Goal: Task Accomplishment & Management: Use online tool/utility

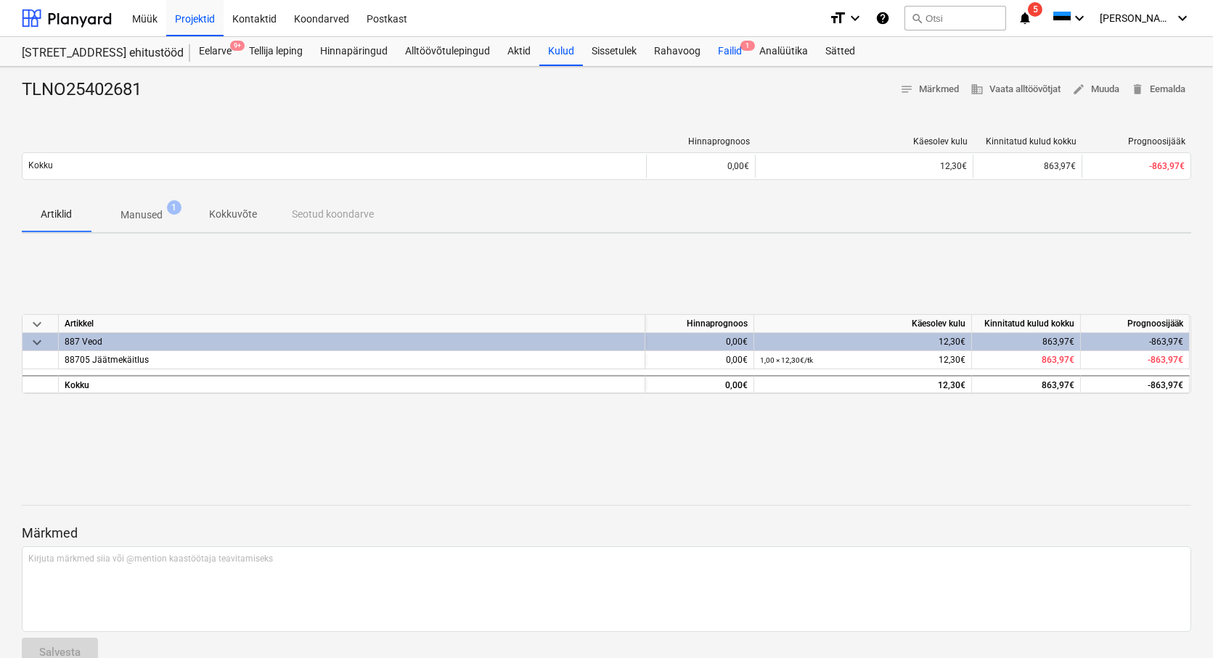
click at [733, 54] on div "Failid 1" at bounding box center [729, 51] width 41 height 29
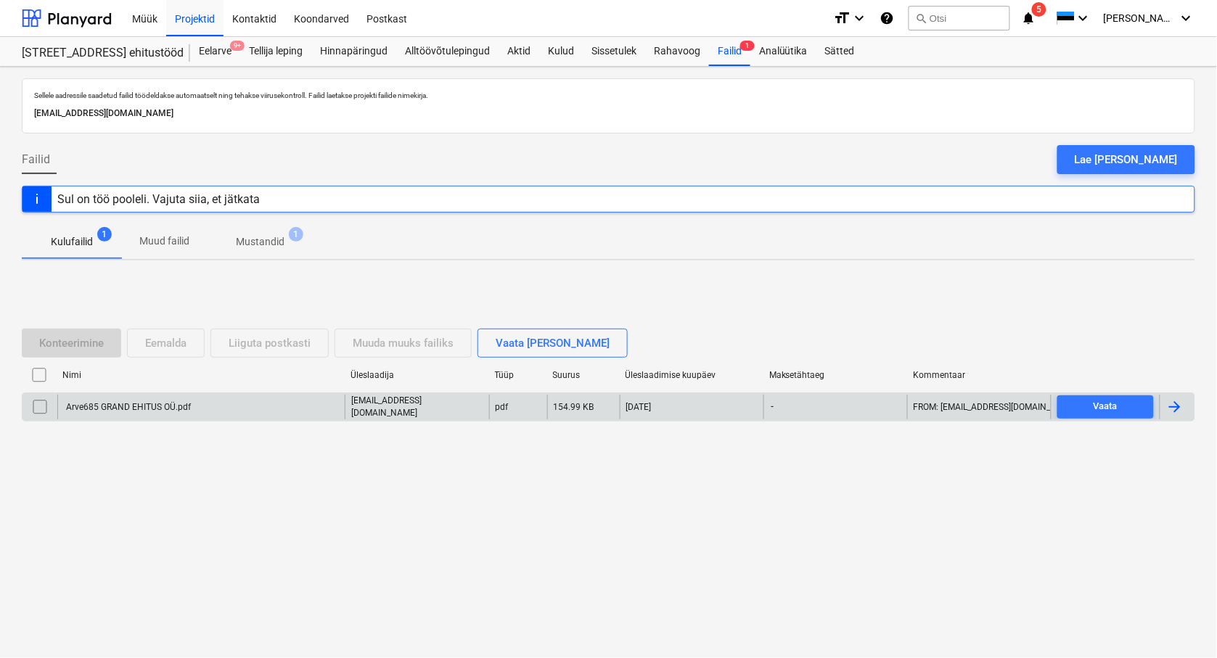
click at [123, 407] on div "Arve685 GRAND EHITUS OÜ.pdf" at bounding box center [127, 407] width 127 height 10
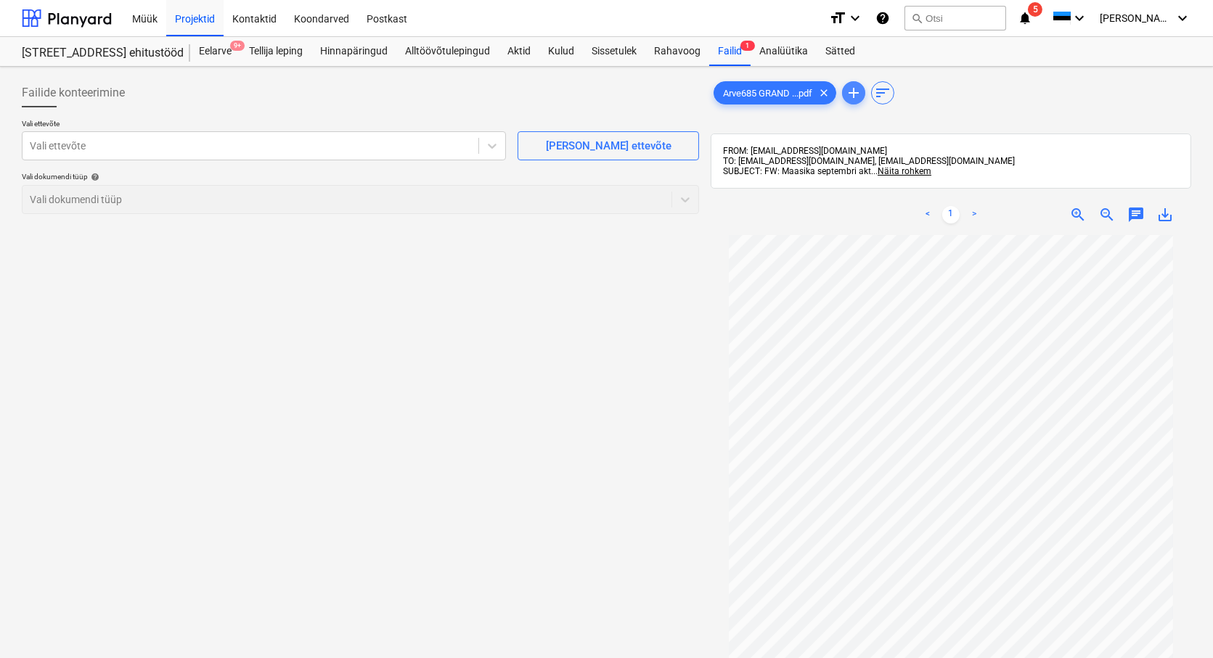
click at [855, 96] on span "add" at bounding box center [853, 92] width 17 height 17
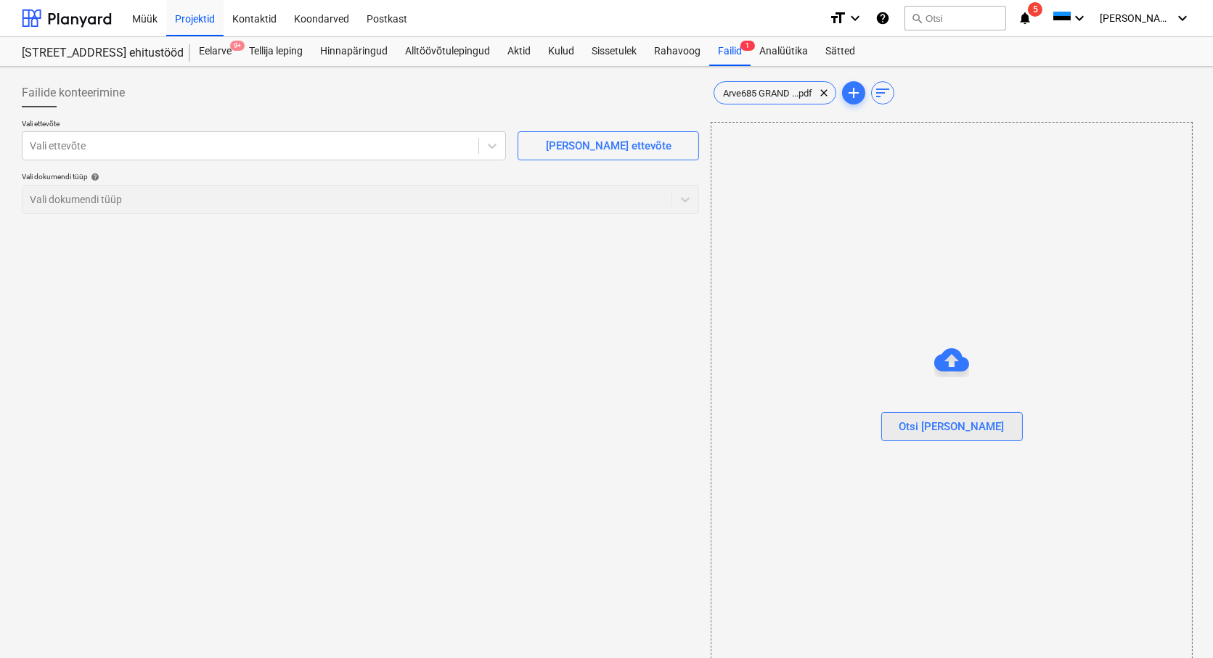
click at [947, 427] on div "Otsi [PERSON_NAME]" at bounding box center [951, 426] width 105 height 19
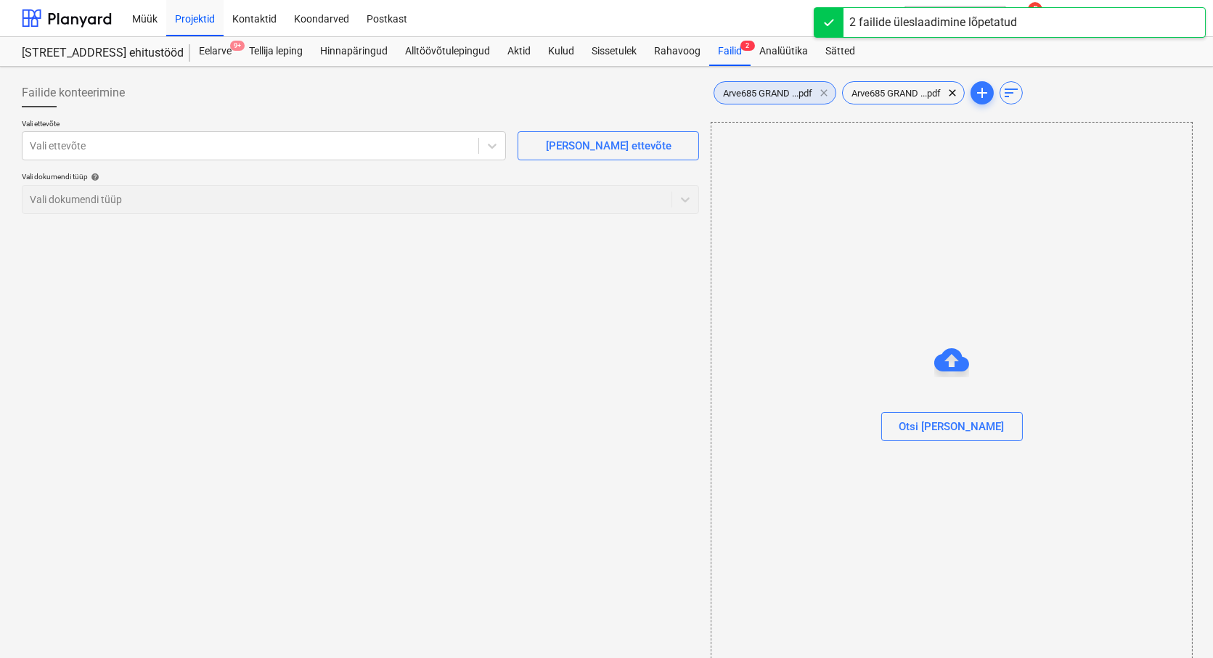
click at [825, 94] on span "clear" at bounding box center [823, 92] width 17 height 17
click at [753, 96] on span "Arve685 GRAND ...pdf" at bounding box center [767, 93] width 107 height 11
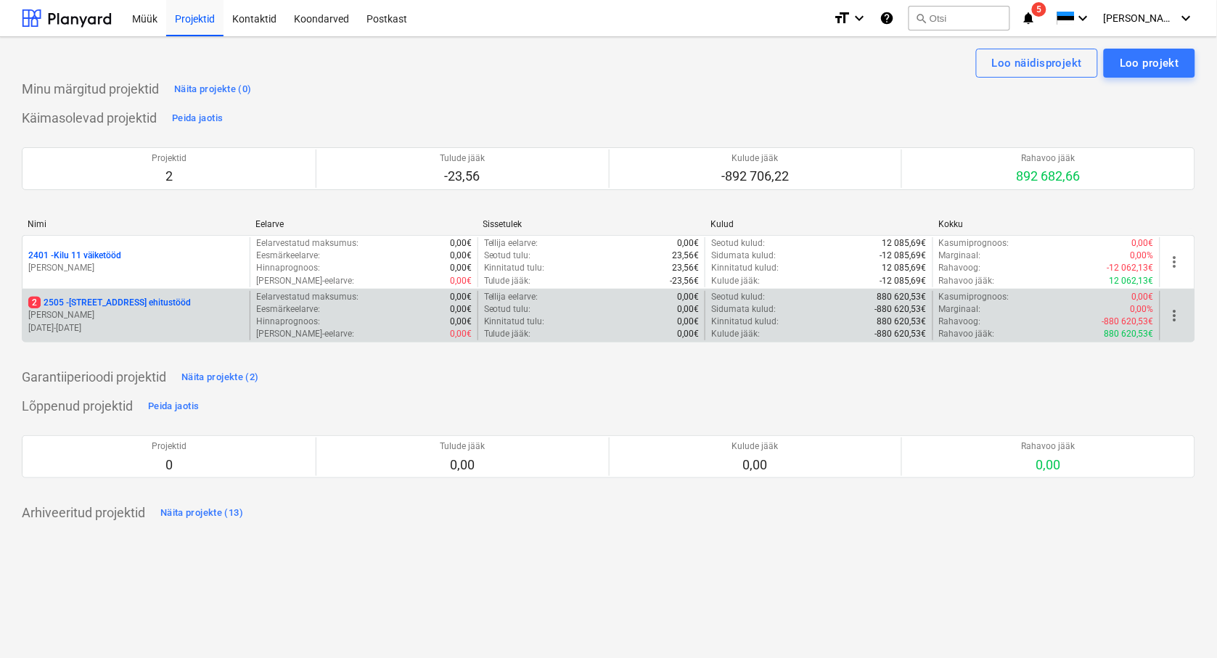
click at [67, 300] on p "[STREET_ADDRESS] ehitustööd" at bounding box center [109, 303] width 163 height 12
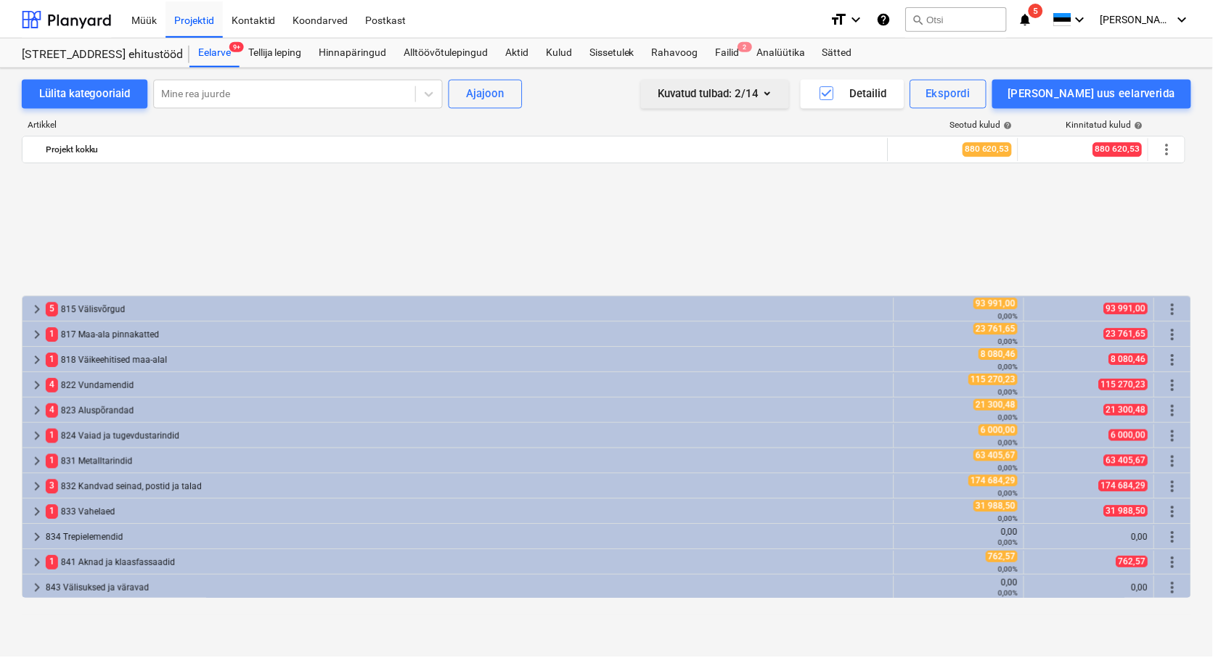
scroll to position [645, 0]
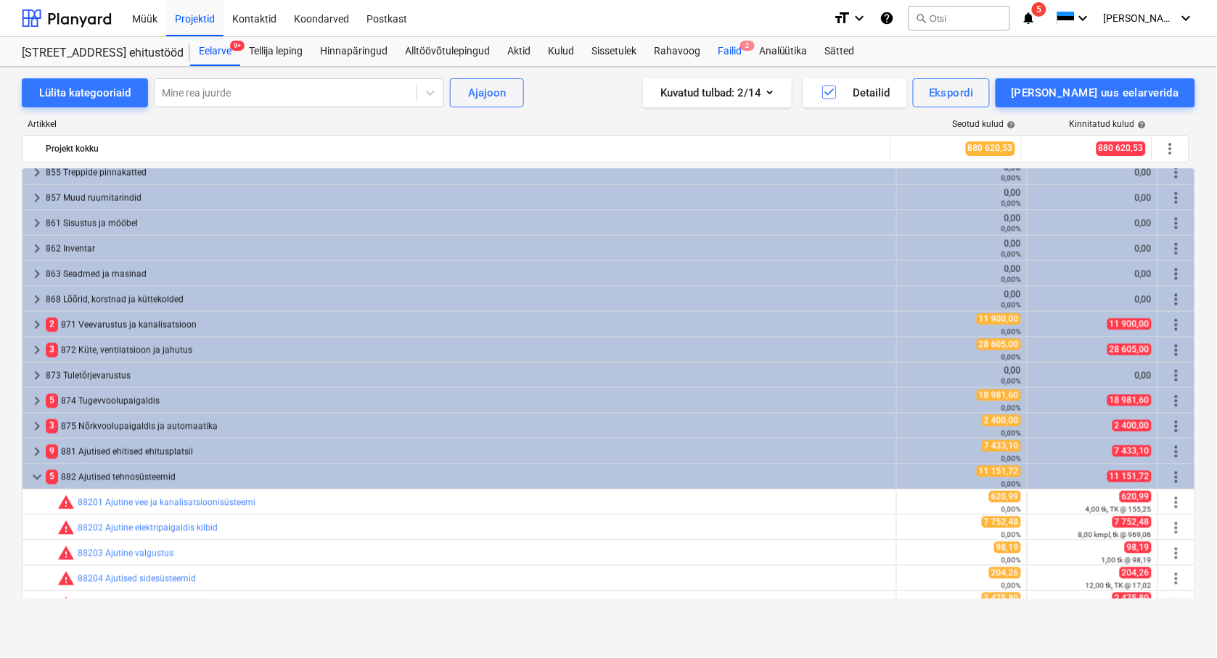
click at [737, 42] on div "Failid 2" at bounding box center [729, 51] width 41 height 29
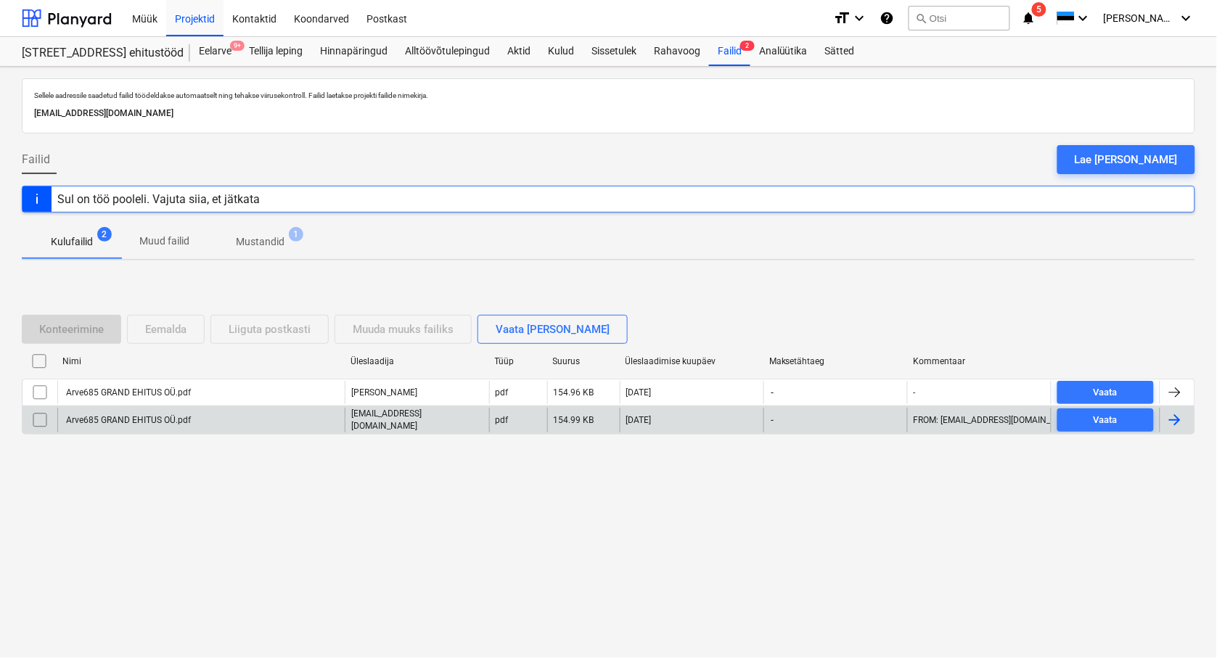
click at [40, 418] on input "checkbox" at bounding box center [39, 420] width 23 height 23
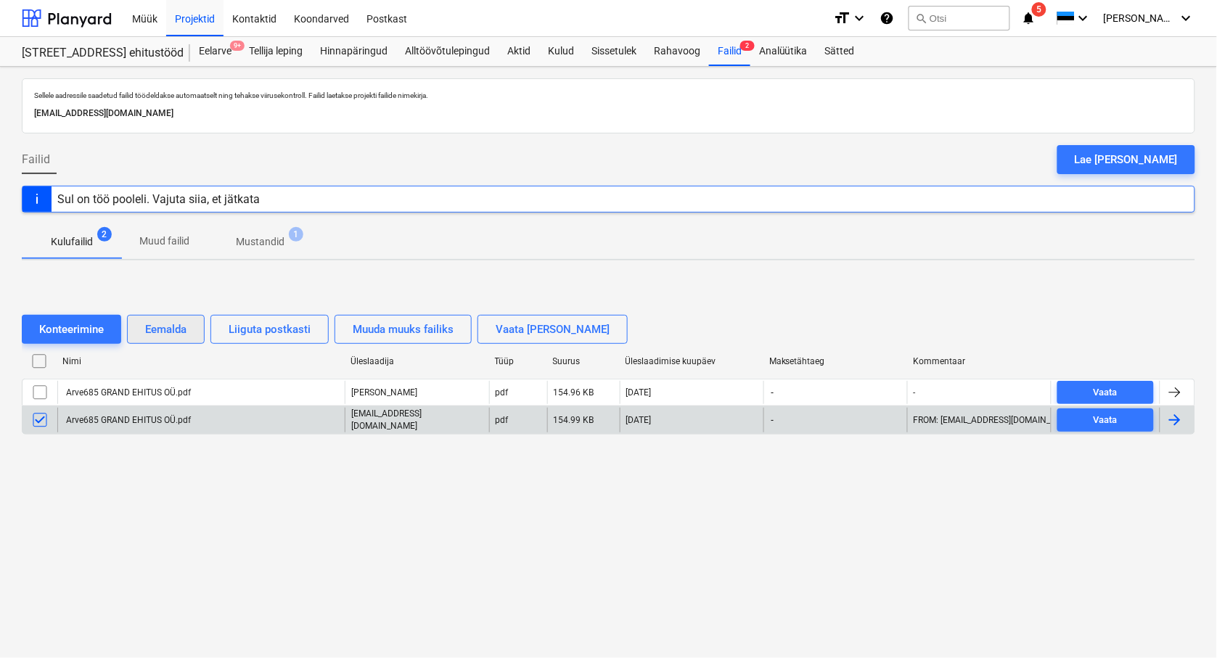
click at [179, 327] on div "Eemalda" at bounding box center [165, 329] width 41 height 19
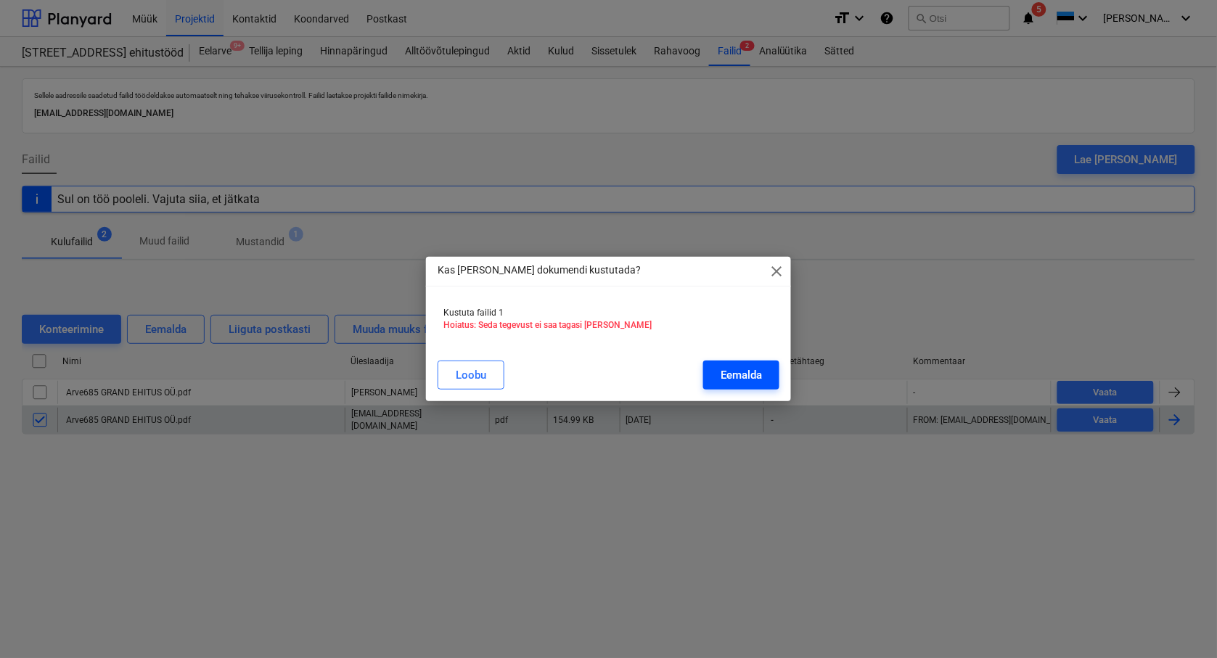
click at [726, 373] on div "Eemalda" at bounding box center [741, 375] width 41 height 19
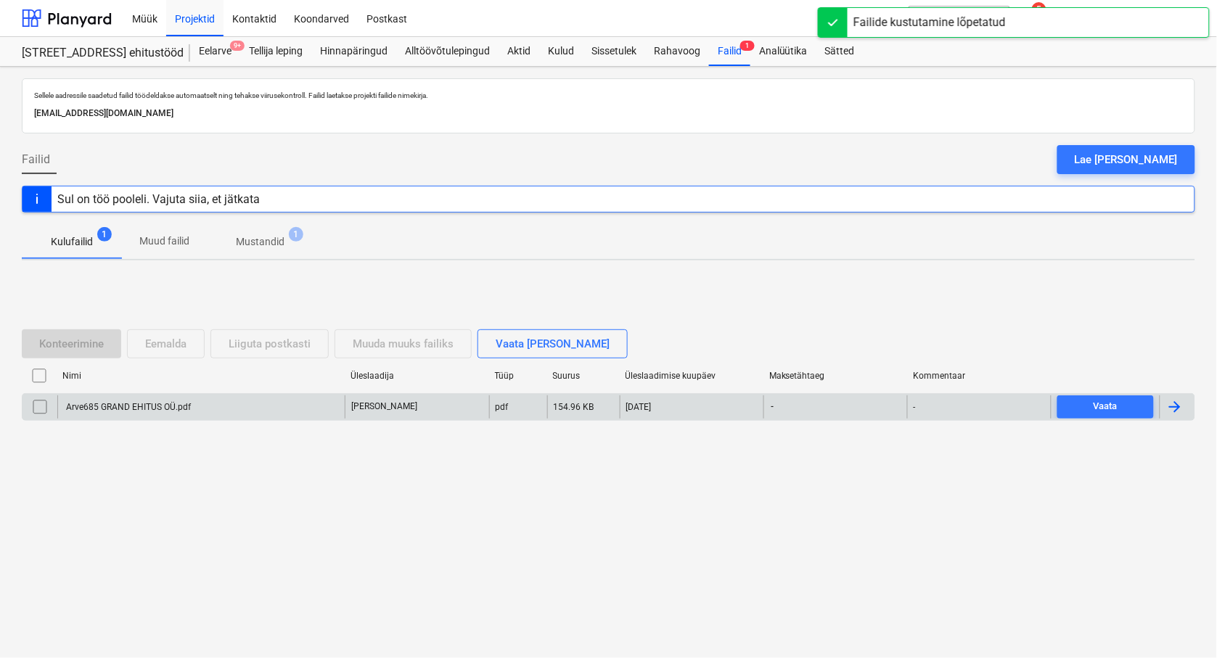
click at [128, 408] on div "Arve685 GRAND EHITUS OÜ.pdf" at bounding box center [127, 407] width 127 height 10
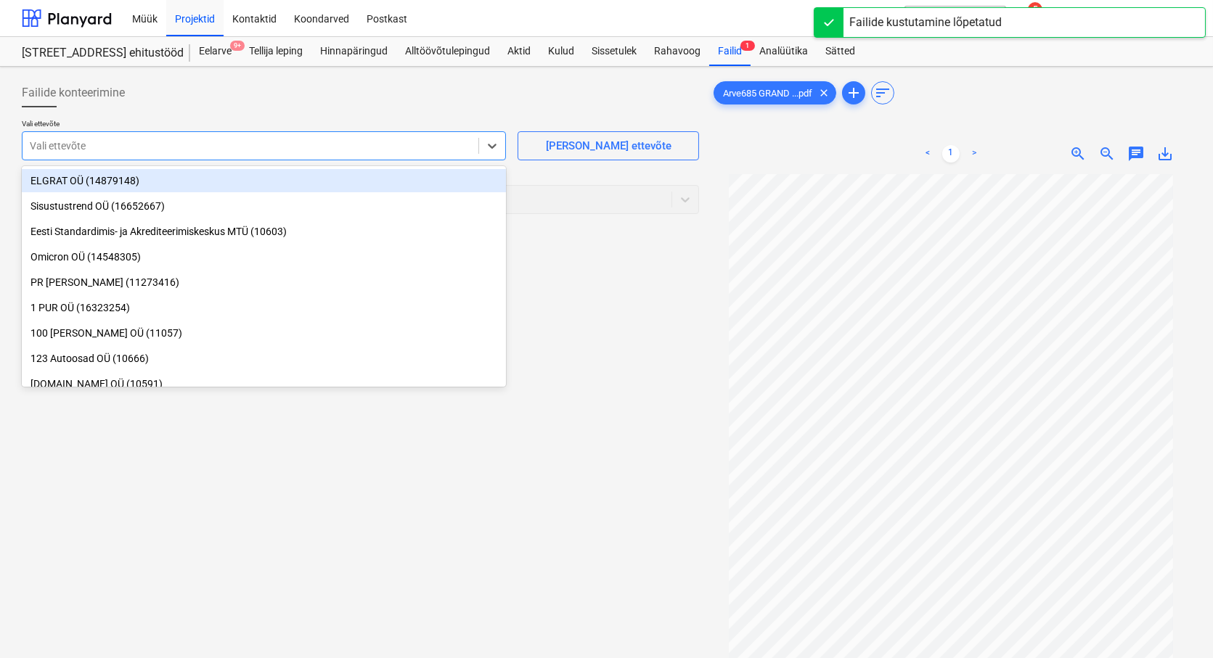
click at [73, 150] on div at bounding box center [250, 146] width 441 height 15
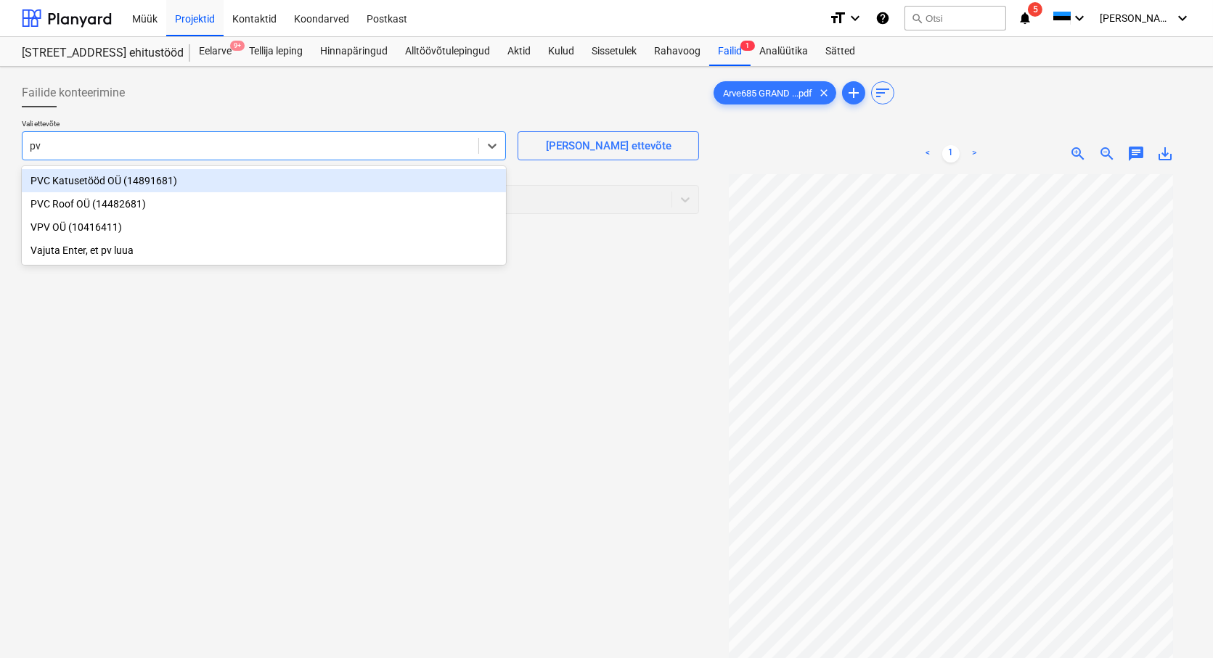
type input "pvc"
click at [82, 181] on div "PVC Katusetööd OÜ (14891681)" at bounding box center [264, 180] width 484 height 23
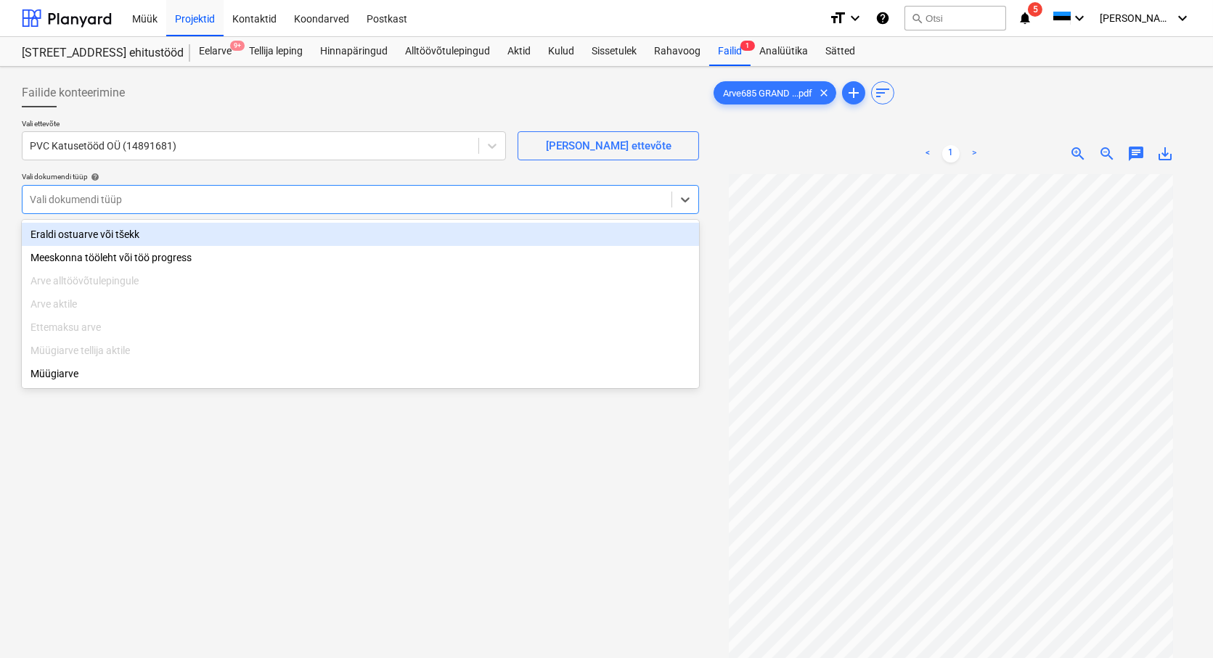
click at [73, 197] on div at bounding box center [347, 199] width 634 height 15
click at [75, 237] on div "Eraldi ostuarve või tšekk" at bounding box center [360, 234] width 677 height 23
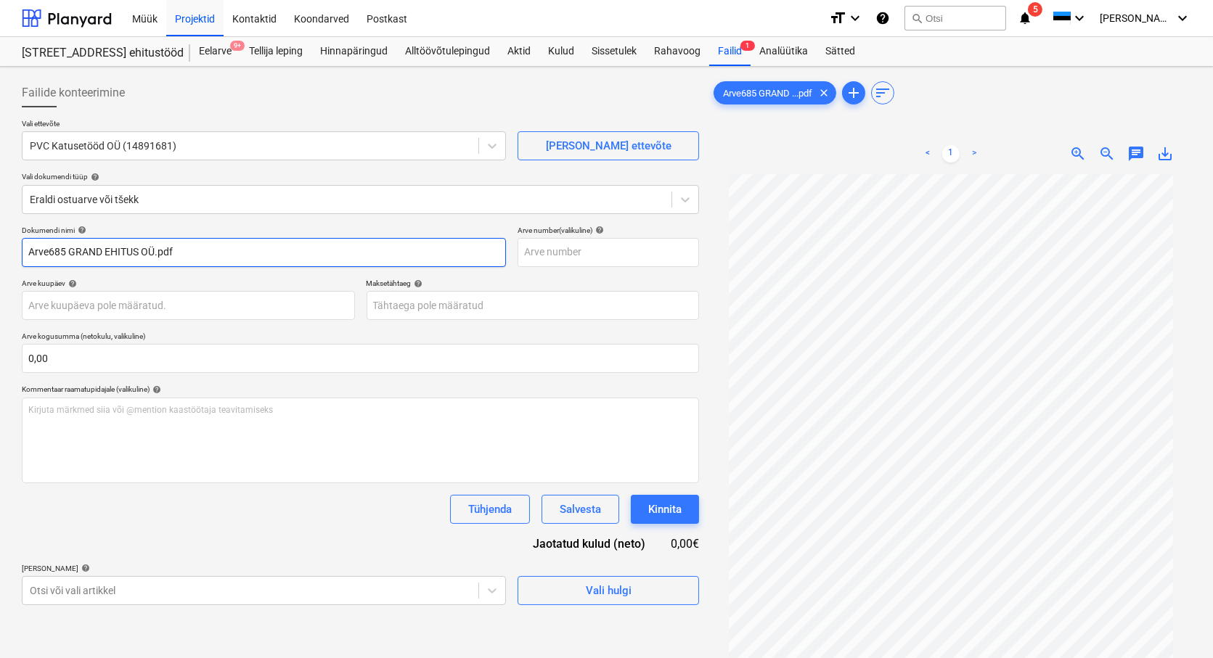
drag, startPoint x: 25, startPoint y: 250, endPoint x: -7, endPoint y: 245, distance: 31.5
click at [0, 245] on html "Müük Projektid Kontaktid Koondarved Postkast format_size keyboard_arrow_down he…" at bounding box center [606, 329] width 1213 height 658
drag, startPoint x: 164, startPoint y: 256, endPoint x: 49, endPoint y: 247, distance: 115.1
click at [49, 242] on input "685 GRAND EHITUS OÜ.pdf" at bounding box center [264, 252] width 484 height 29
type input "685"
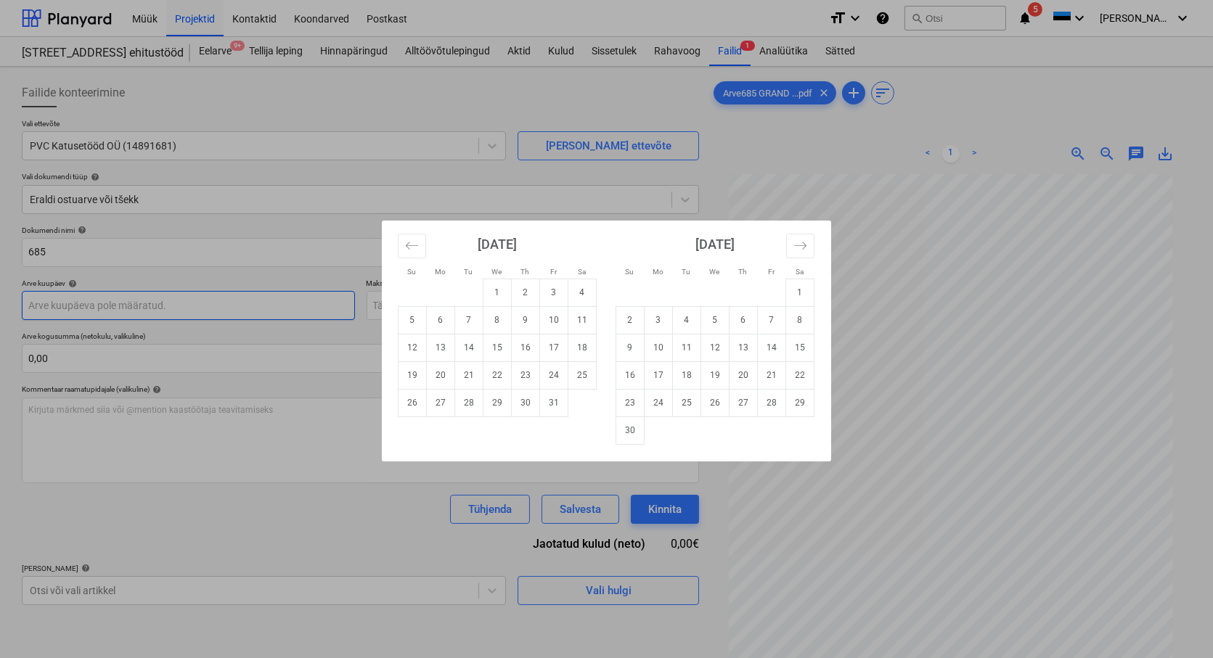
click at [37, 298] on body "Müük Projektid Kontaktid Koondarved Postkast format_size keyboard_arrow_down he…" at bounding box center [606, 329] width 1213 height 658
click at [415, 242] on icon "Move backward to switch to the previous month." at bounding box center [412, 246] width 14 height 14
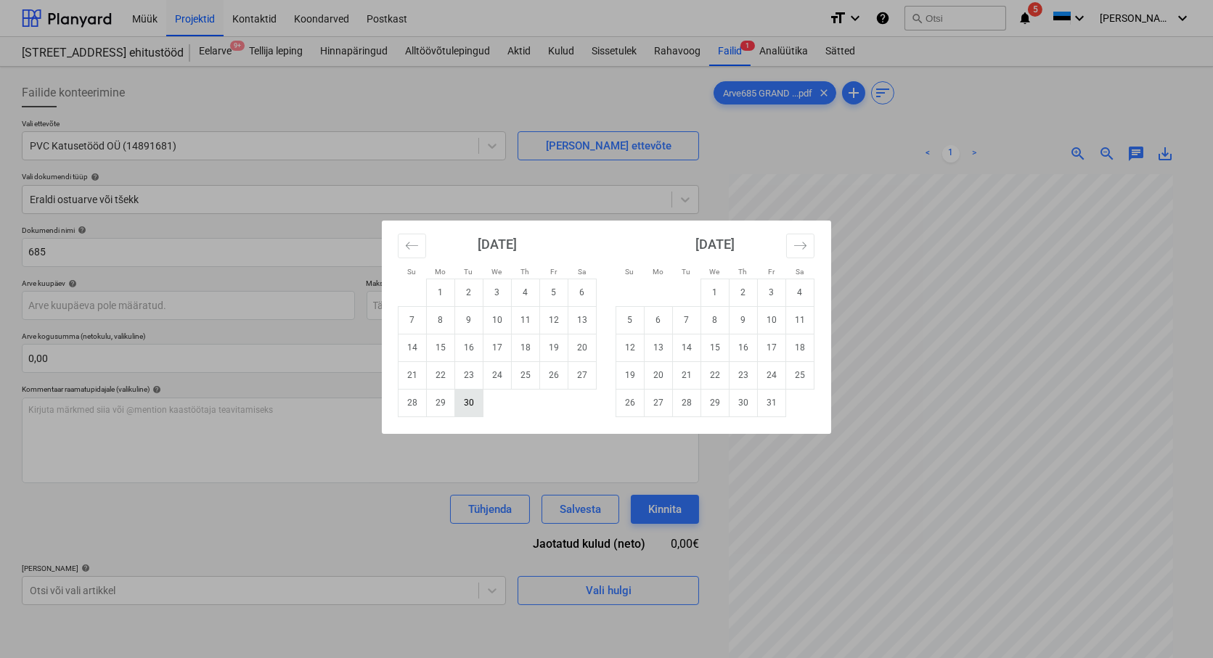
click at [467, 404] on td "30" at bounding box center [469, 403] width 28 height 28
type input "[DATE]"
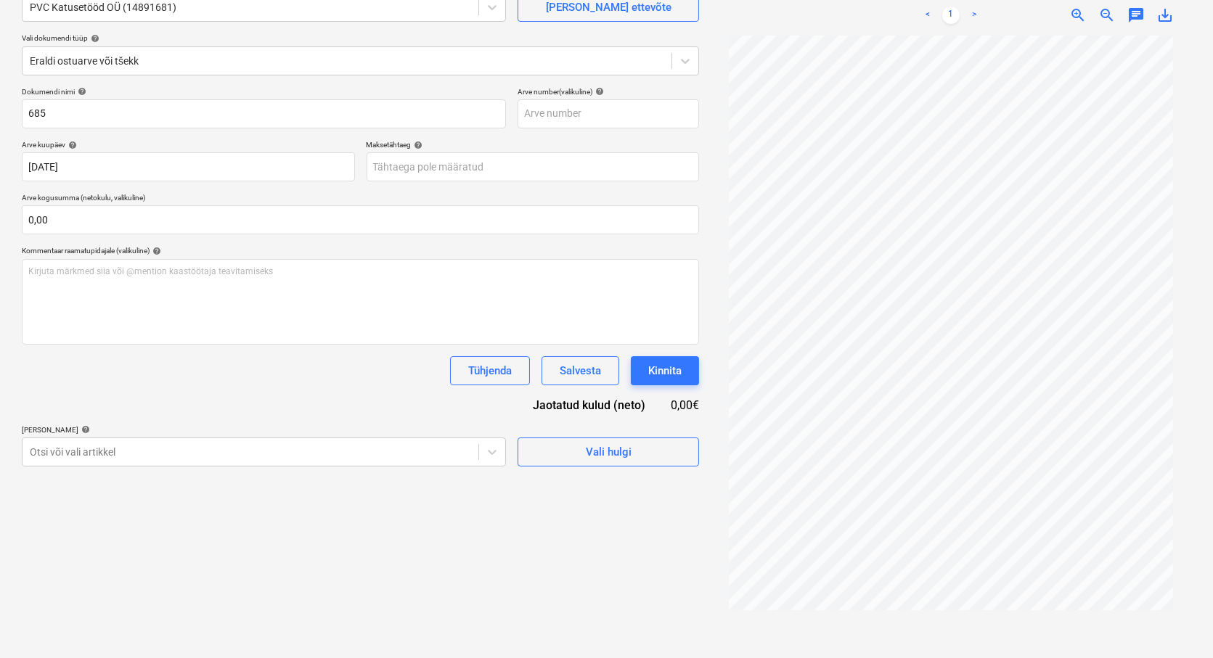
scroll to position [145, 0]
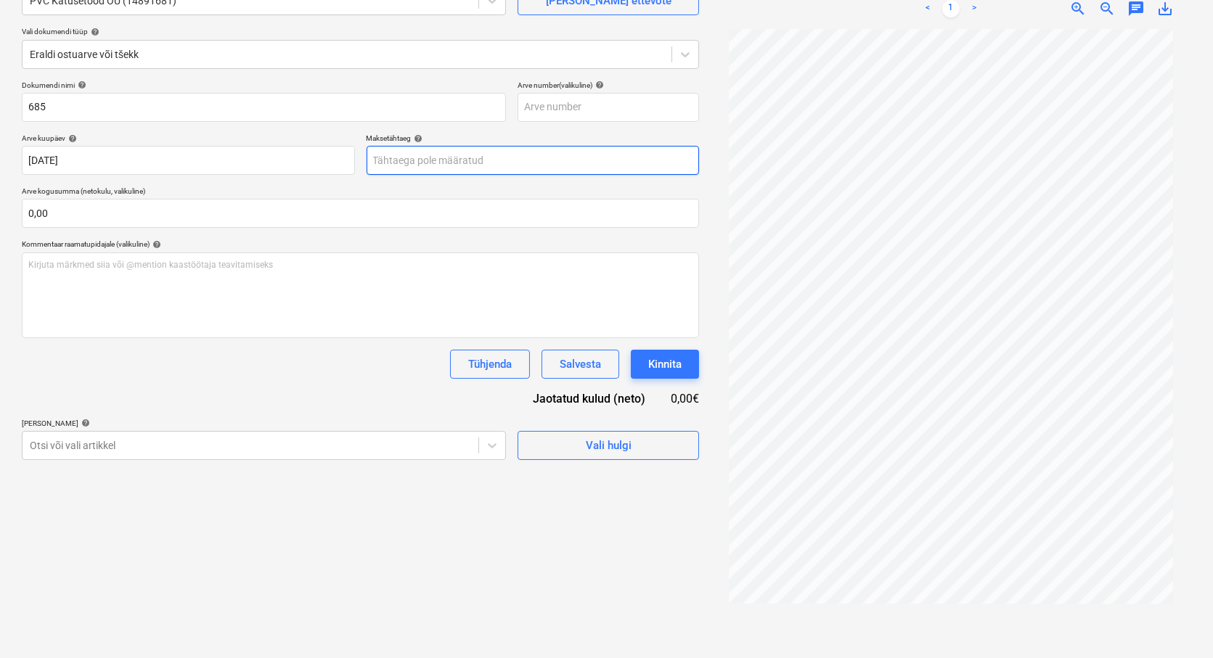
click at [410, 160] on body "Müük Projektid Kontaktid Koondarved Postkast format_size keyboard_arrow_down he…" at bounding box center [606, 184] width 1213 height 658
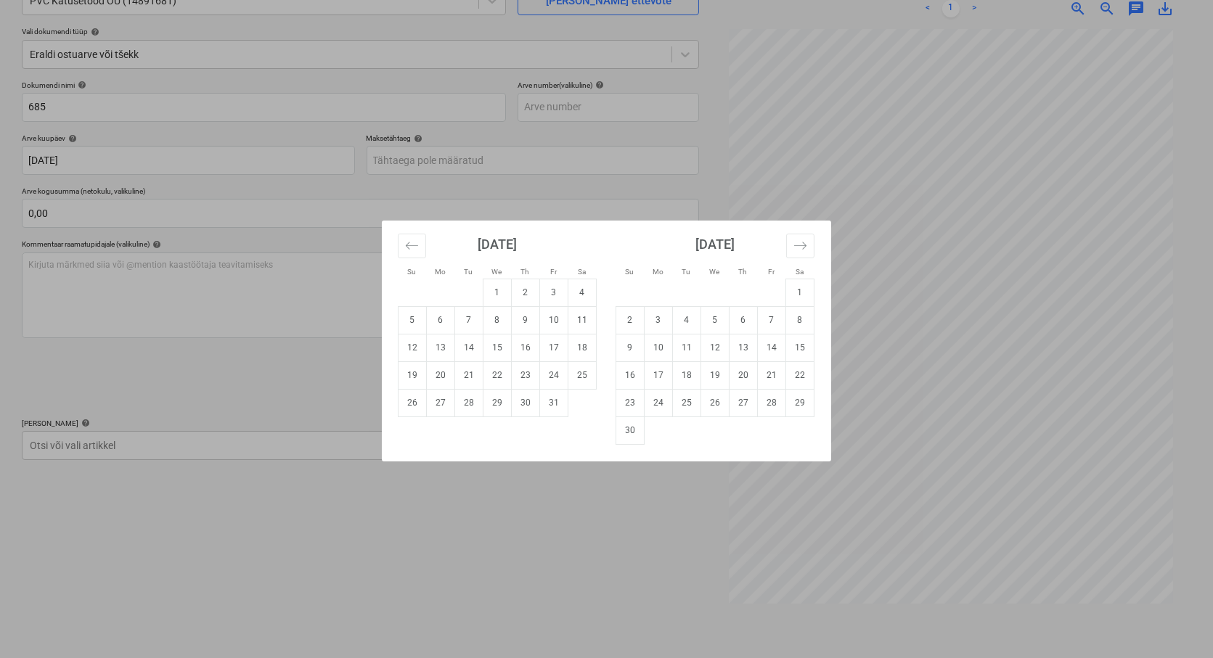
click at [436, 374] on td "20" at bounding box center [441, 375] width 28 height 28
type input "[DATE]"
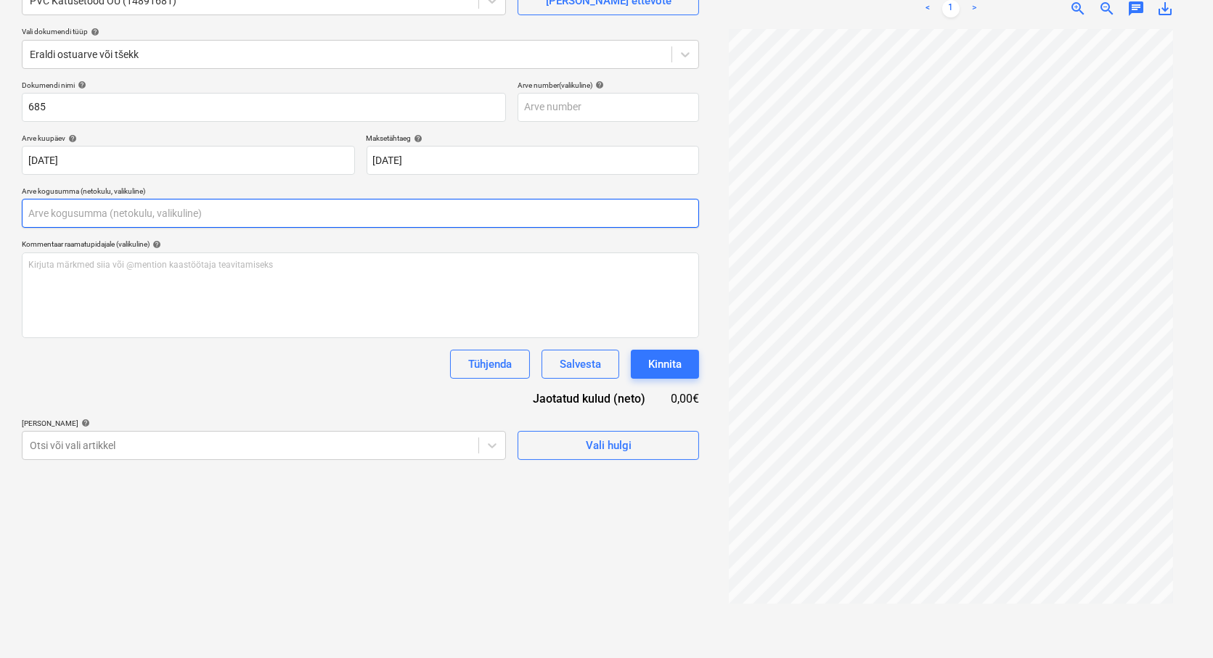
click at [62, 209] on input "text" at bounding box center [360, 213] width 677 height 29
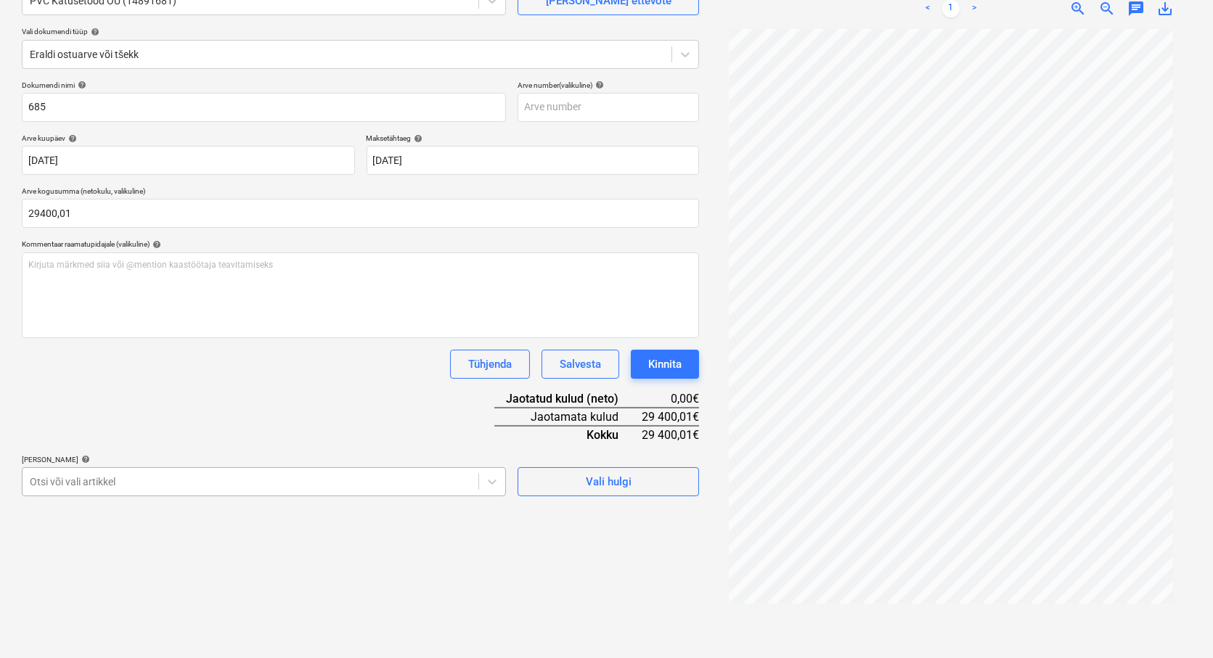
type input "29 400,01"
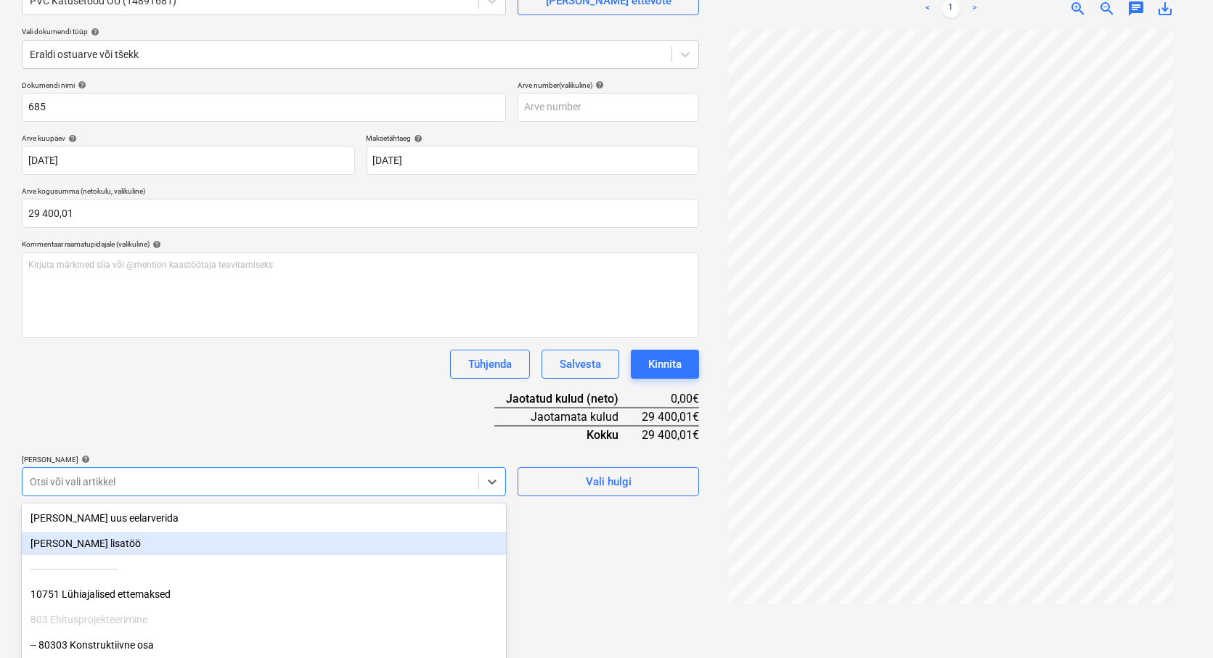
scroll to position [210, 0]
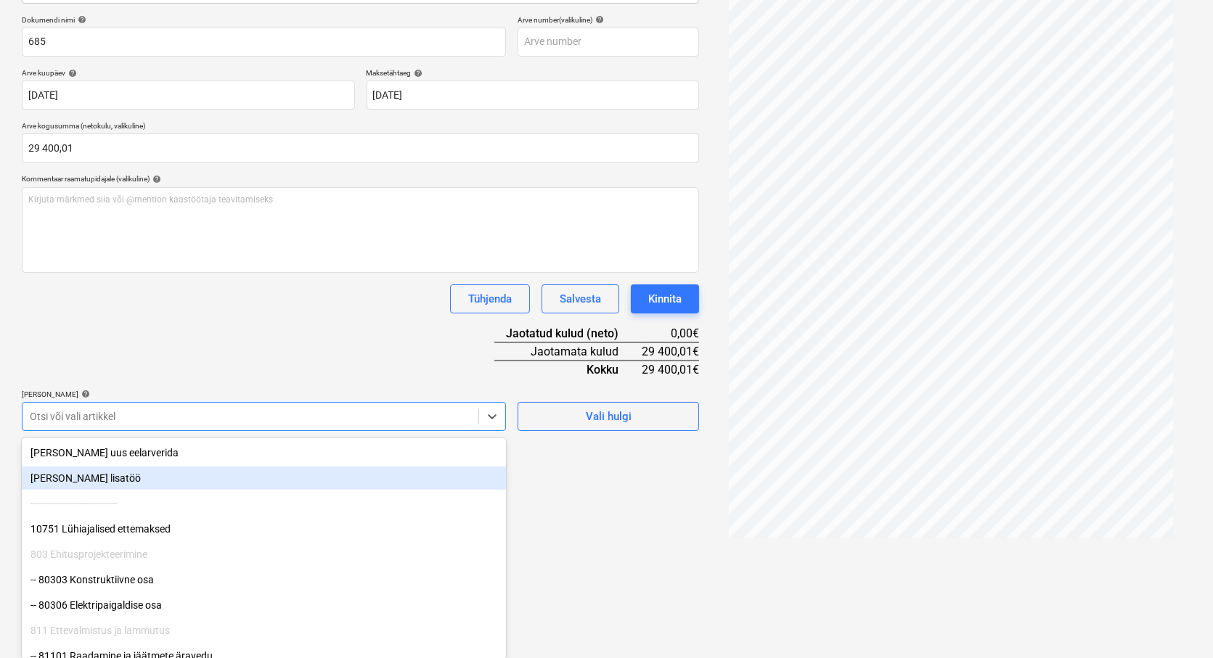
click at [70, 448] on body "Müük Projektid Kontaktid Koondarved Postkast format_size keyboard_arrow_down he…" at bounding box center [606, 119] width 1213 height 658
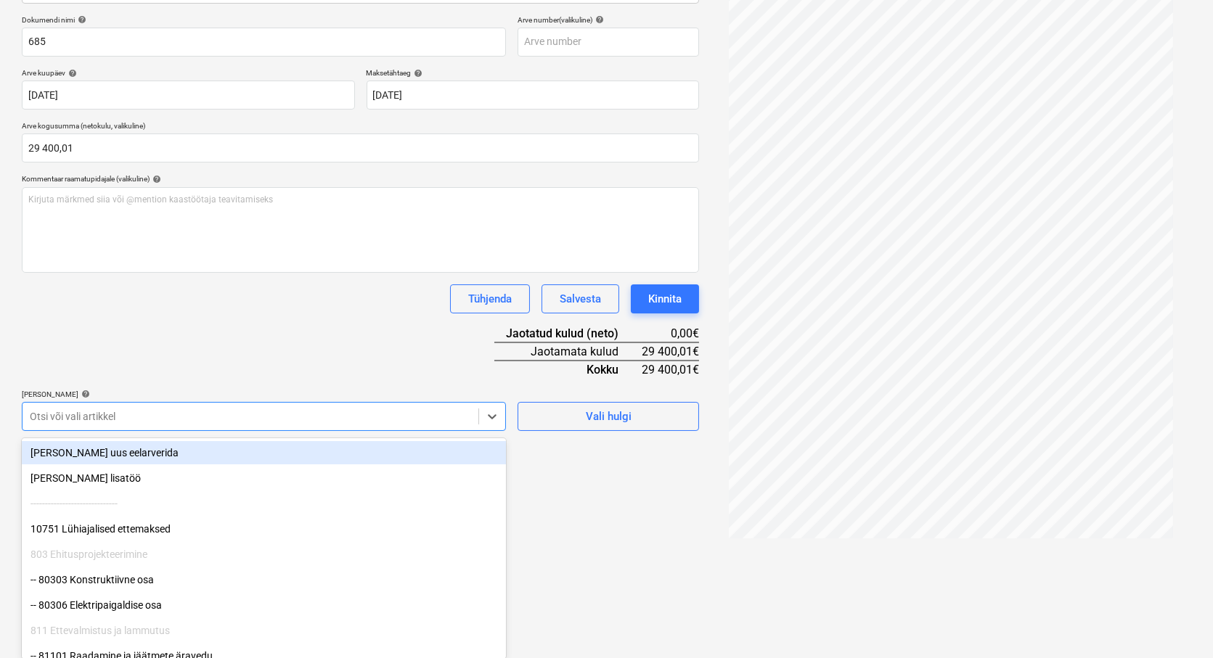
click at [70, 417] on div "Dokumendi nimi help 685 Arve number (valikuline) help Arve kuupäev help [DATE] …" at bounding box center [360, 223] width 677 height 416
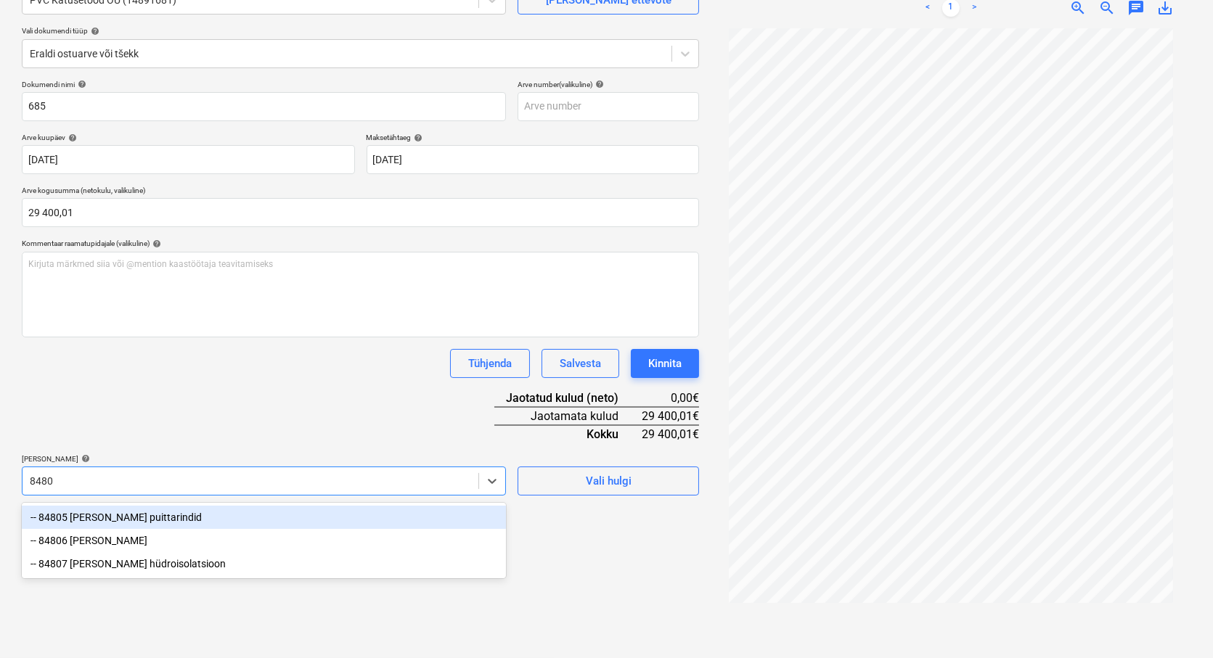
scroll to position [145, 0]
type input "84806"
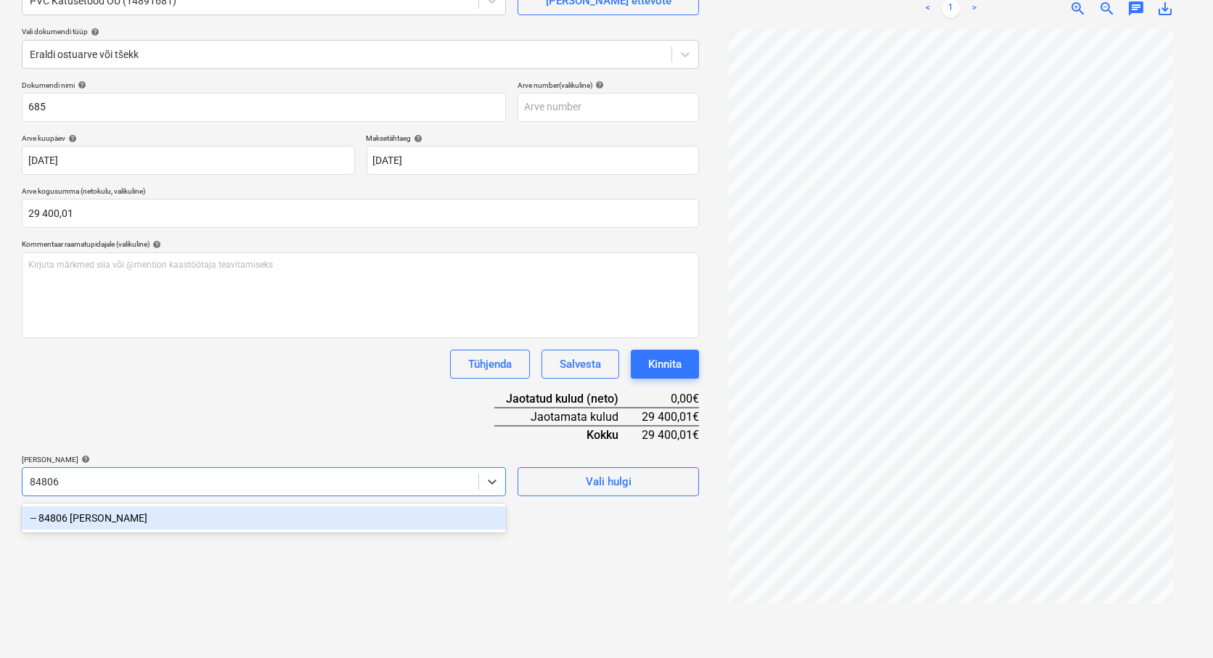
click at [113, 515] on div "-- 84806 [PERSON_NAME]" at bounding box center [264, 518] width 484 height 23
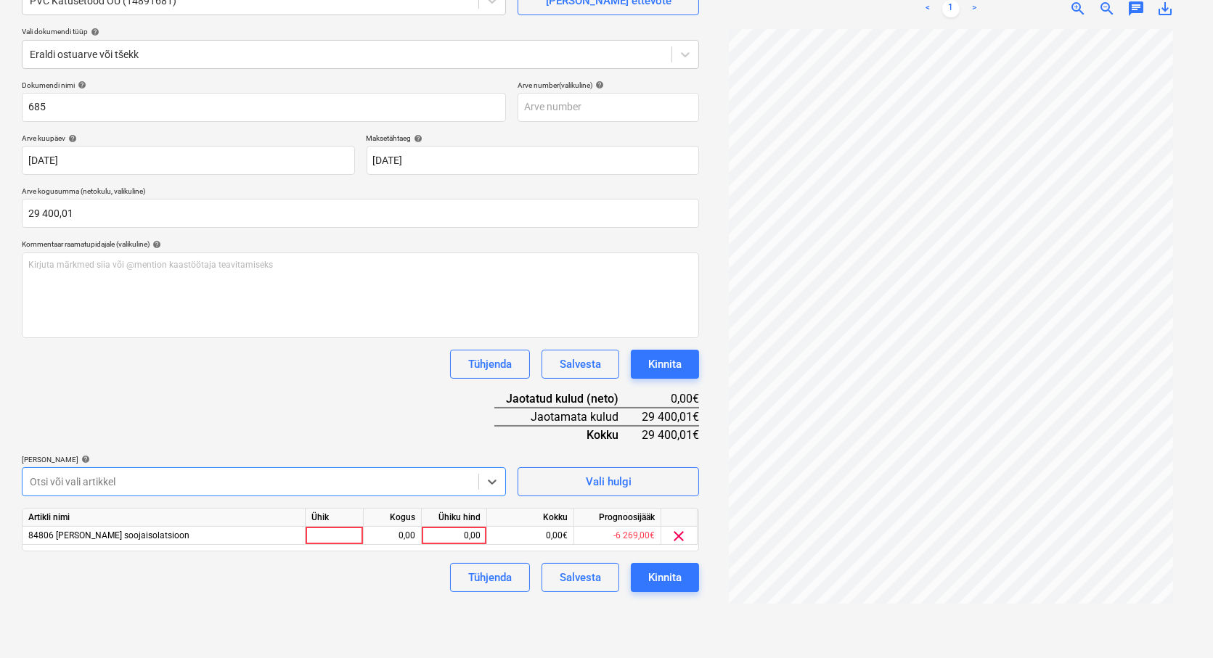
click at [102, 475] on div at bounding box center [250, 482] width 441 height 15
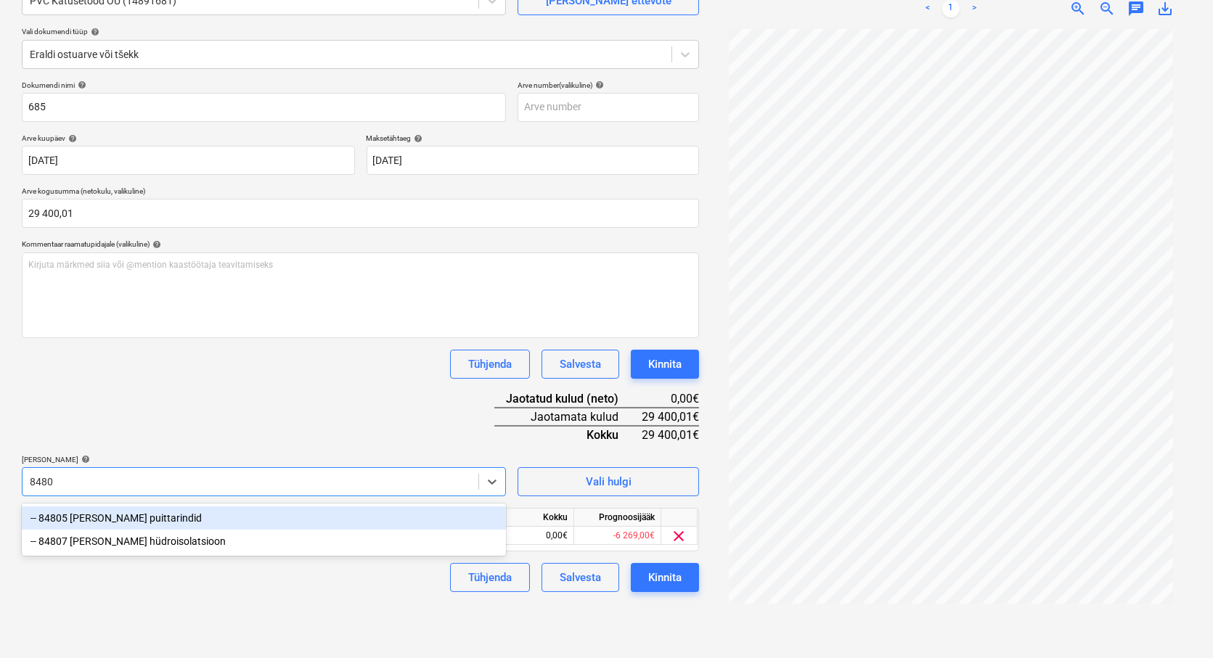
type input "84807"
click at [99, 512] on div "-- 84807 [PERSON_NAME] hüdroisolatsioon" at bounding box center [264, 518] width 484 height 23
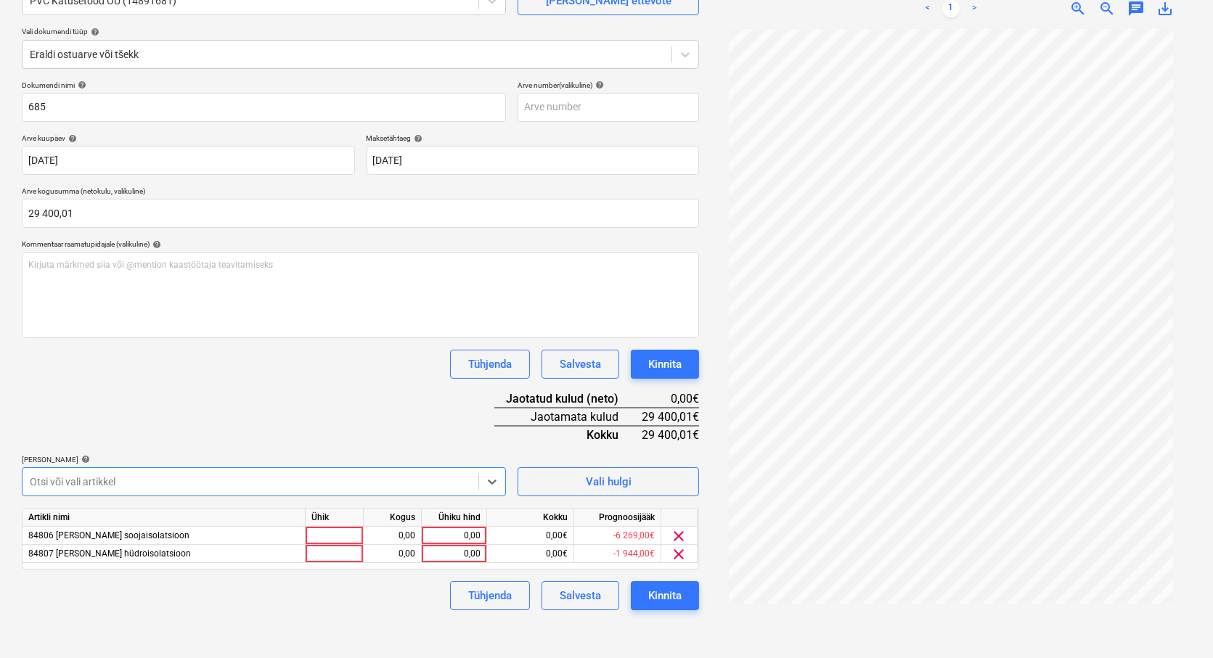
click at [67, 417] on div "Dokumendi nimi help 685 Arve number (valikuline) help Arve kuupäev help [DATE] …" at bounding box center [360, 346] width 677 height 530
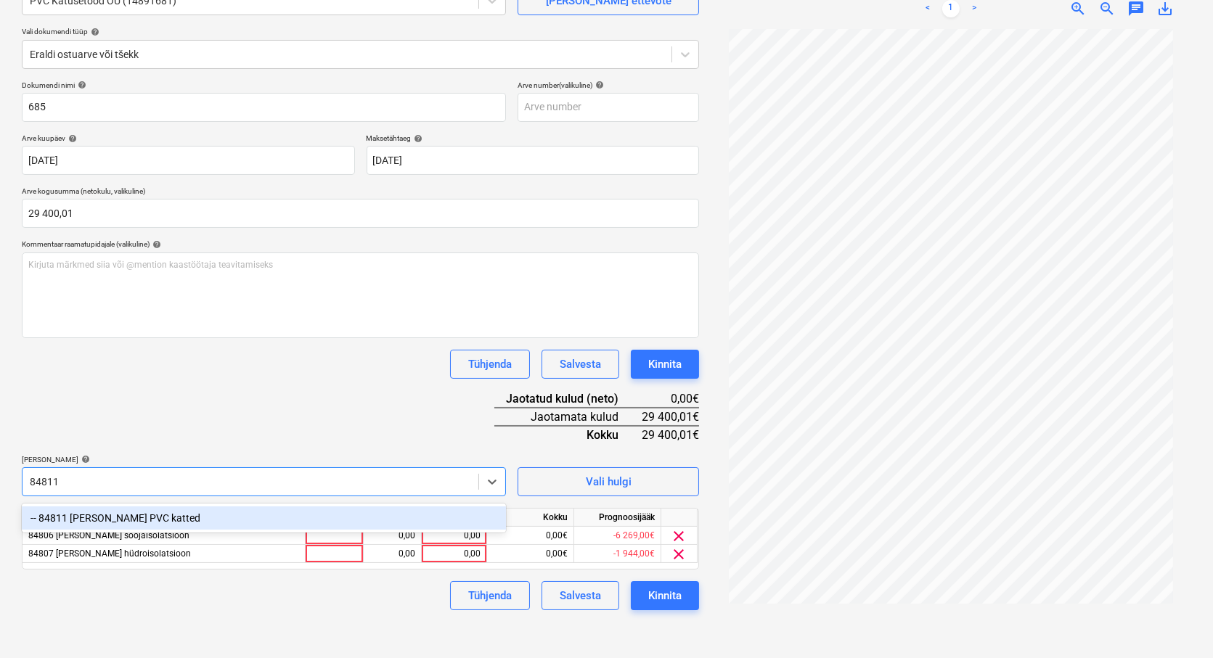
type input "84811"
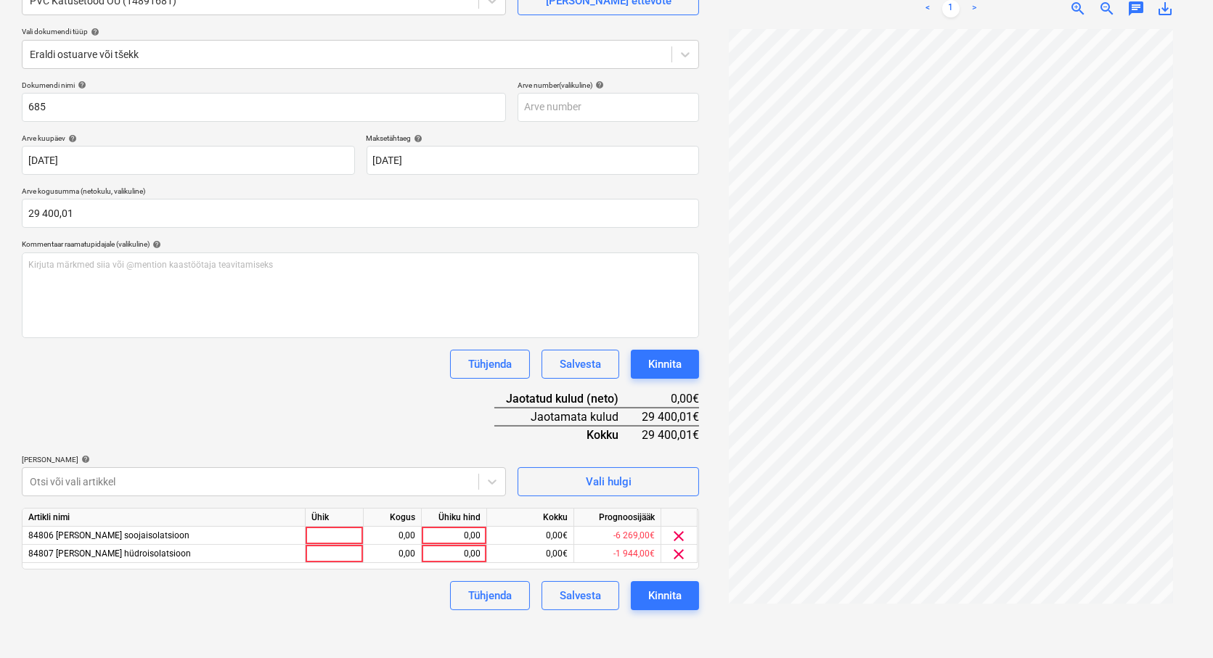
click at [131, 450] on div "Dokumendi nimi help 685 Arve number (valikuline) help Arve kuupäev help [DATE] …" at bounding box center [360, 346] width 677 height 530
click at [142, 583] on div "Tühjenda Salvesta Kinnita" at bounding box center [360, 595] width 677 height 29
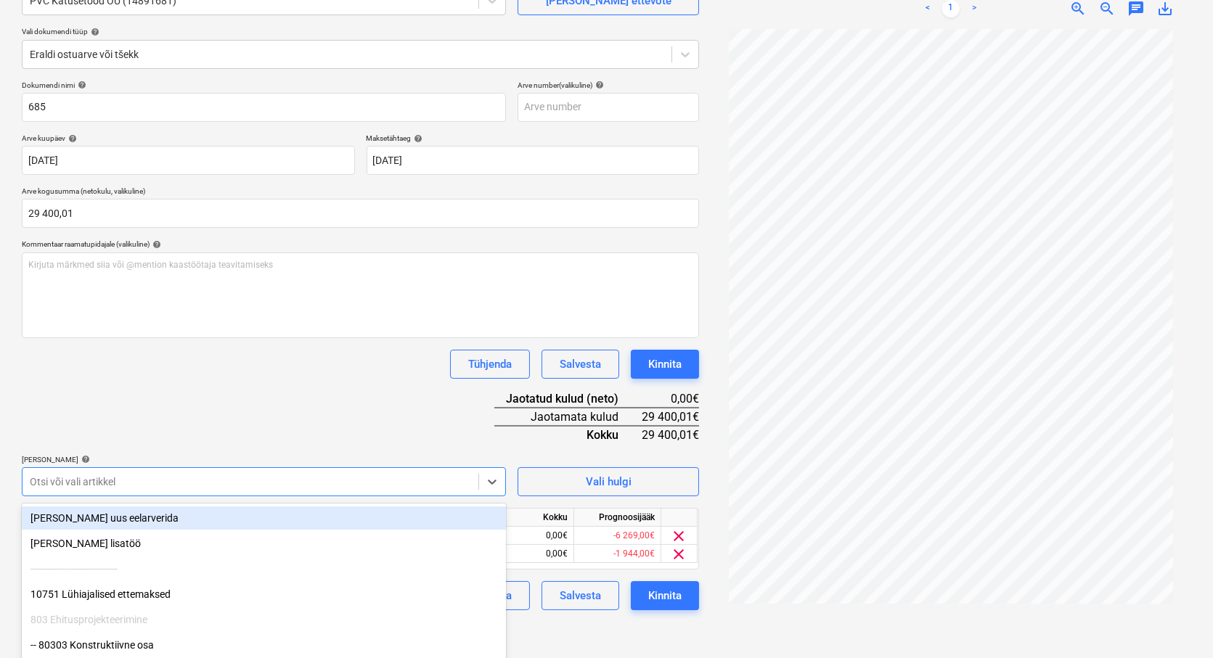
scroll to position [210, 0]
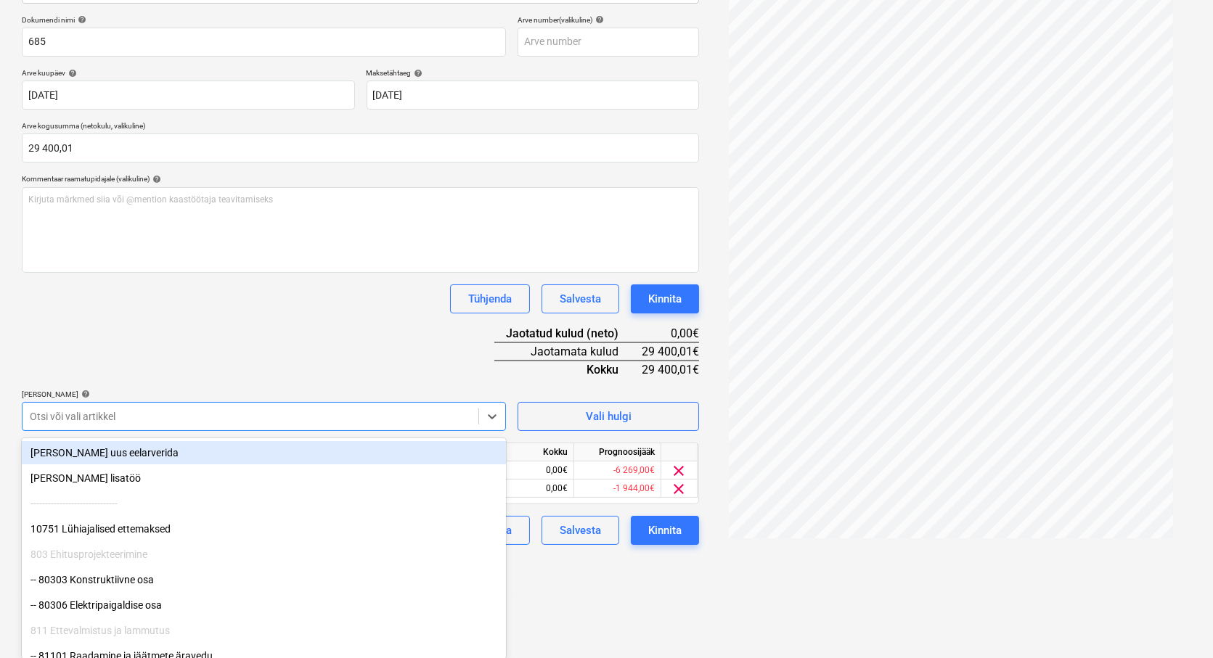
click at [110, 448] on body "Müük Projektid Kontaktid Koondarved Postkast format_size keyboard_arrow_down he…" at bounding box center [606, 119] width 1213 height 658
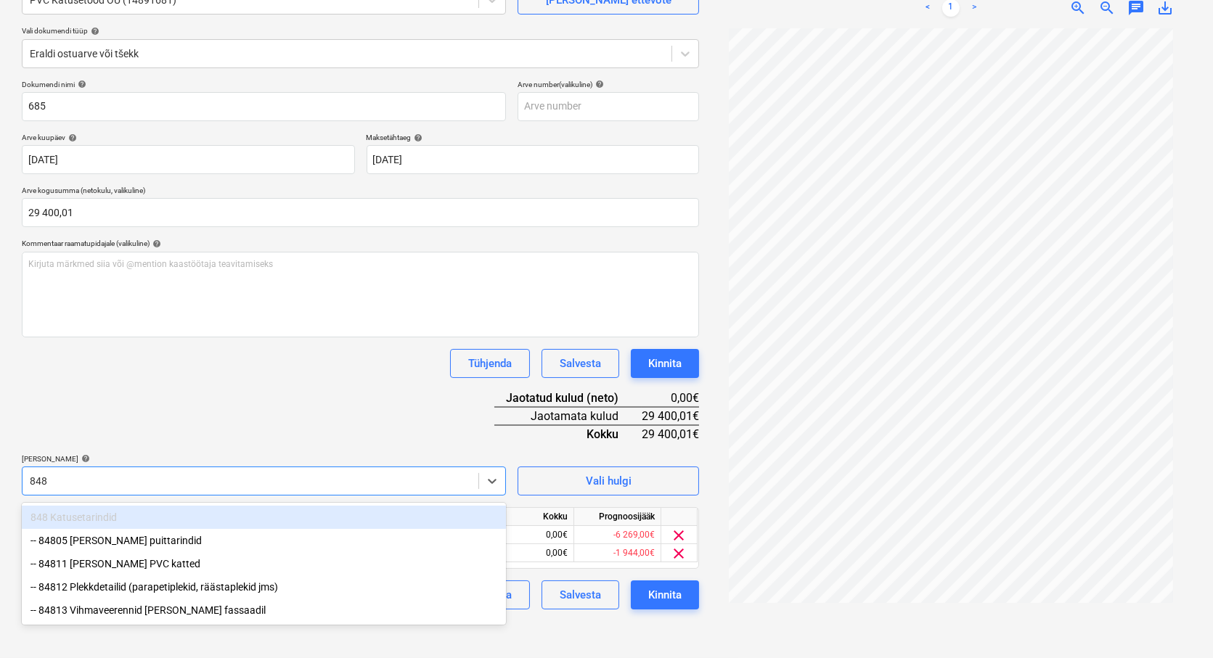
scroll to position [145, 0]
type input "84811"
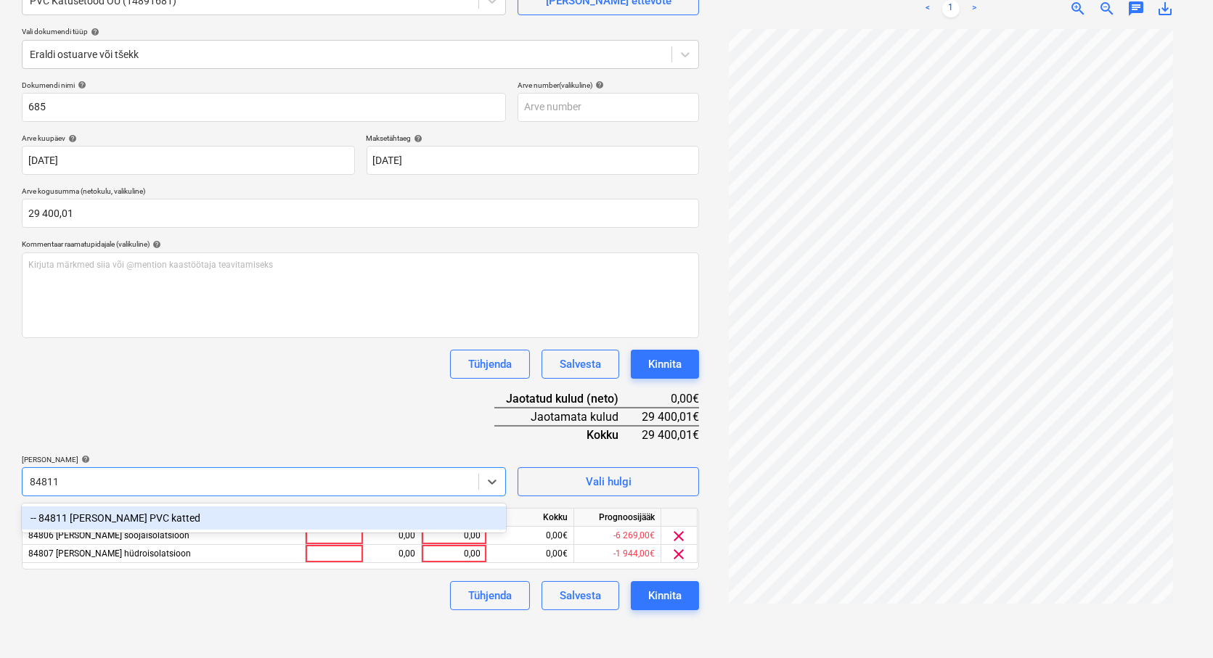
click at [105, 513] on div "-- 84811 [PERSON_NAME] PVC katted" at bounding box center [264, 518] width 484 height 23
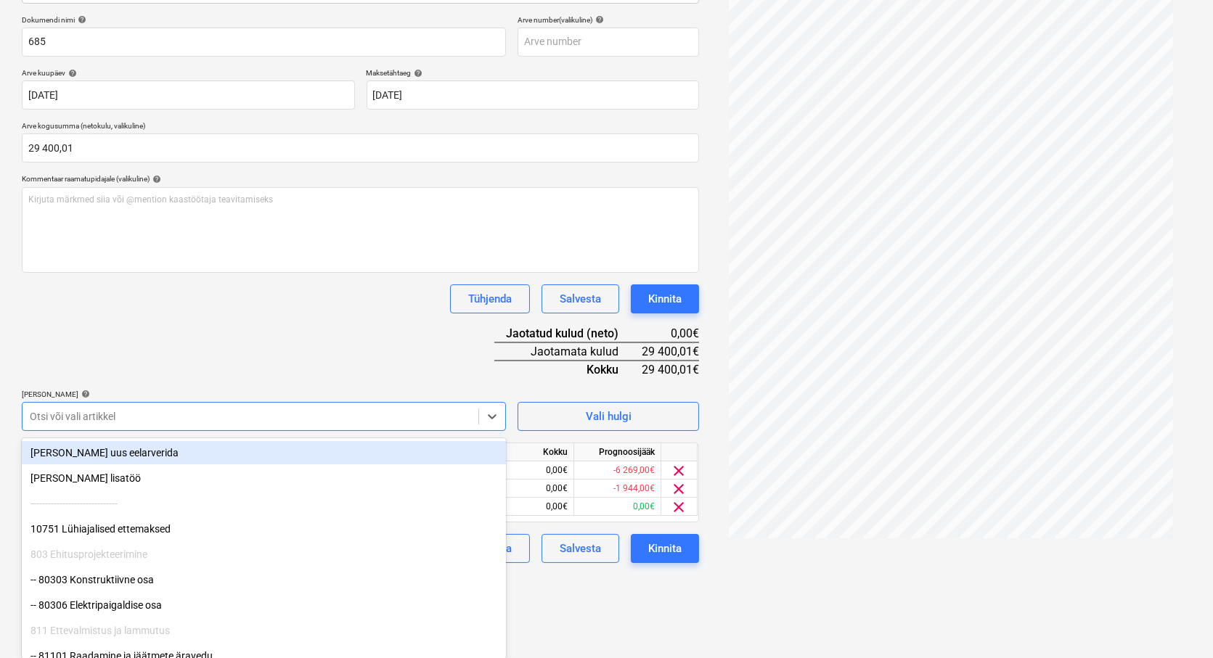
click at [196, 368] on div "Dokumendi nimi help 685 Arve number (valikuline) help Arve kuupäev help [DATE] …" at bounding box center [360, 289] width 677 height 548
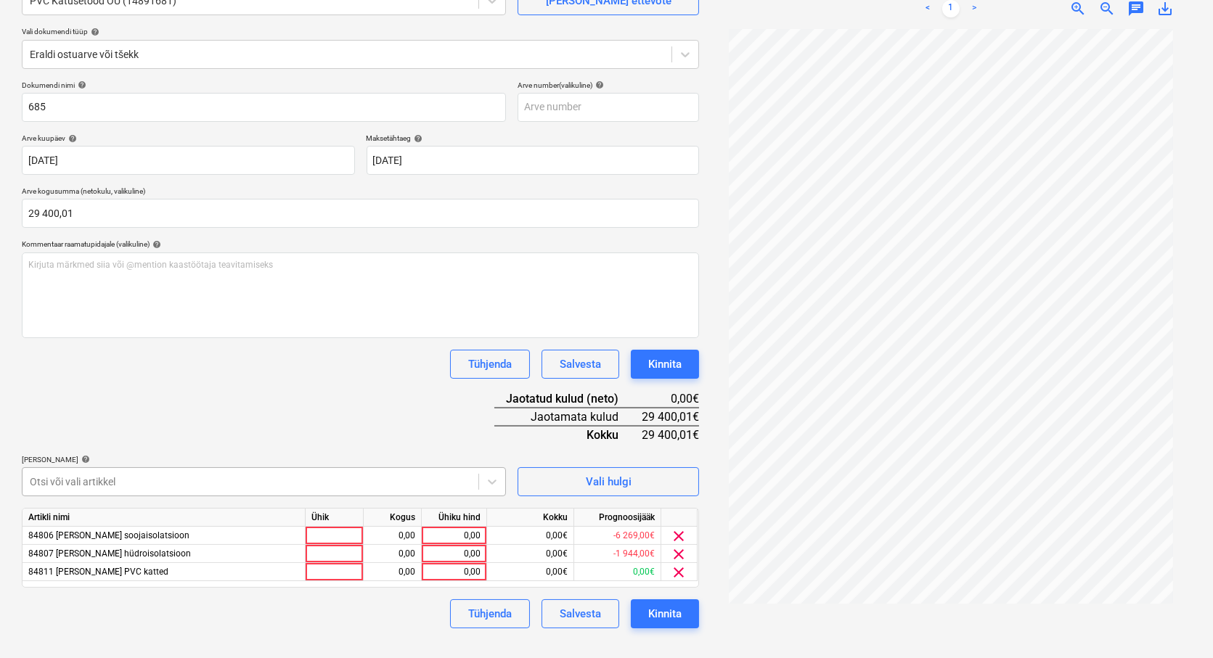
click at [64, 483] on body "Müük Projektid Kontaktid Koondarved Postkast format_size keyboard_arrow_down he…" at bounding box center [606, 184] width 1213 height 658
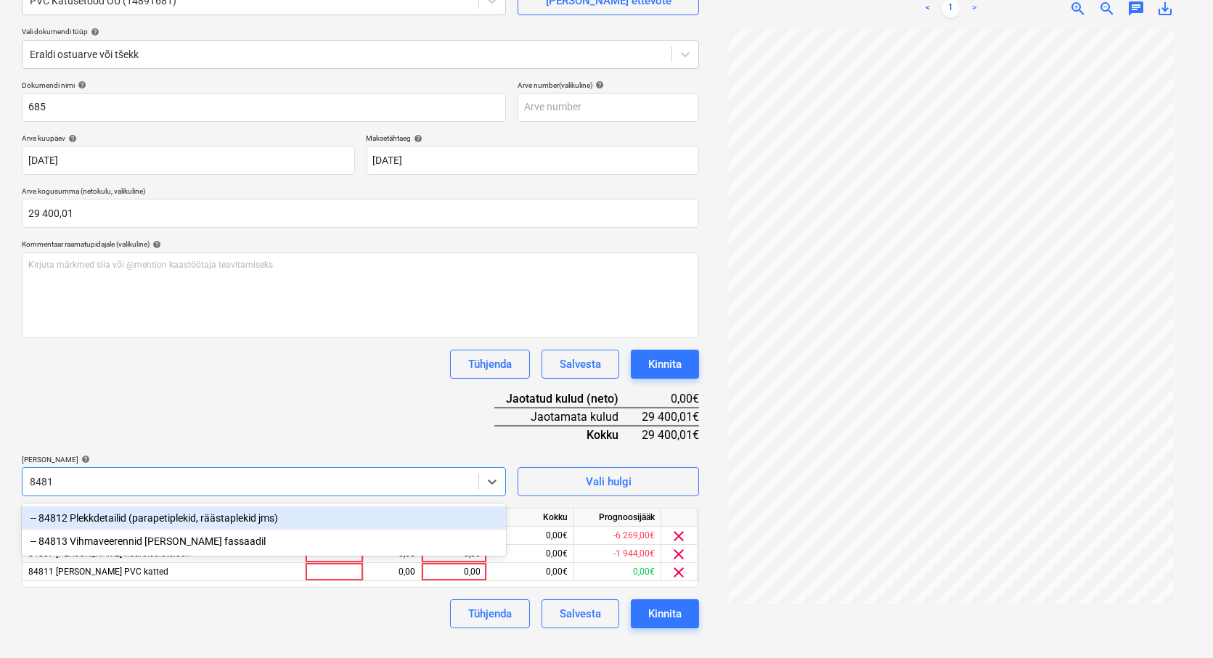
type input "84812"
click at [107, 520] on div "-- 84812 Plekkdetailid (parapetiplekid, räästaplekid jms)" at bounding box center [264, 518] width 484 height 23
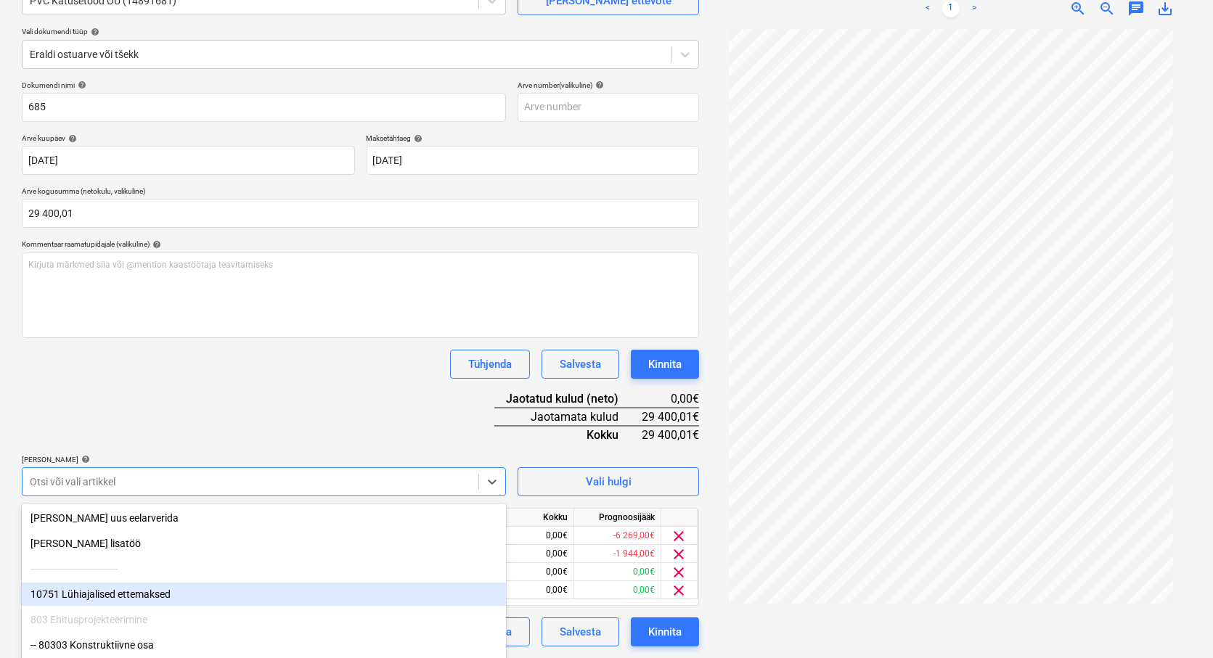
scroll to position [210, 0]
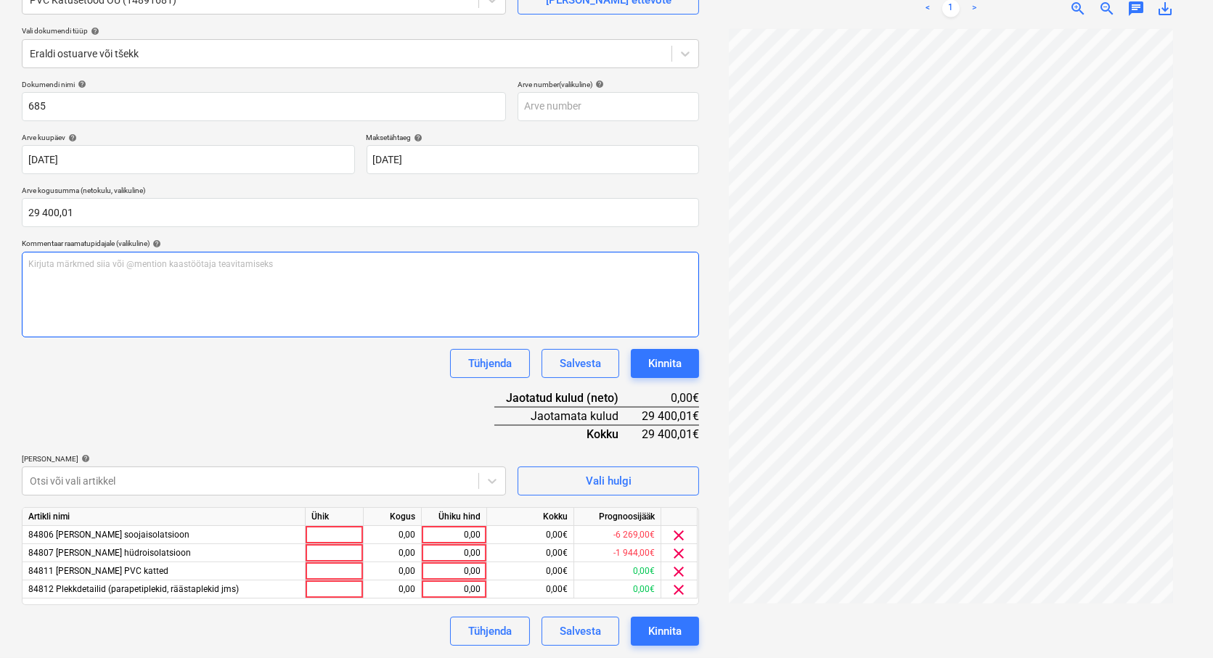
click at [293, 332] on div "Dokumendi nimi help 685 Arve number (valikuline) help Arve kuupäev help [DATE] …" at bounding box center [360, 363] width 677 height 566
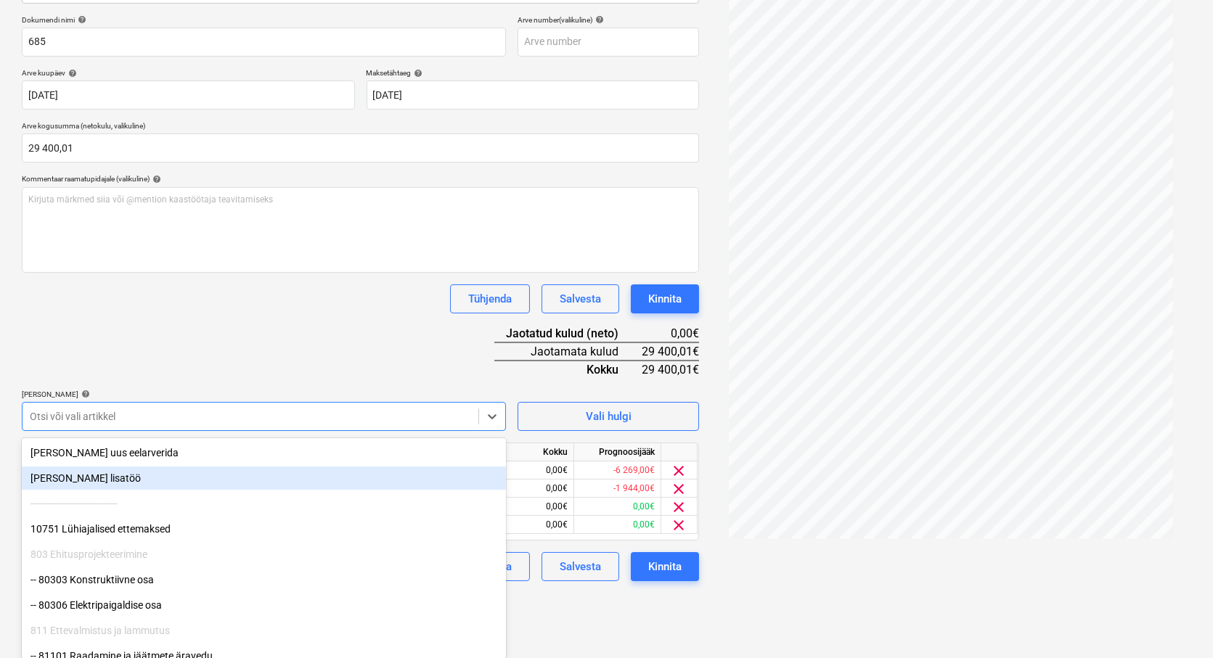
click at [81, 448] on body "Müük Projektid Kontaktid Koondarved Postkast format_size keyboard_arrow_down he…" at bounding box center [606, 119] width 1213 height 658
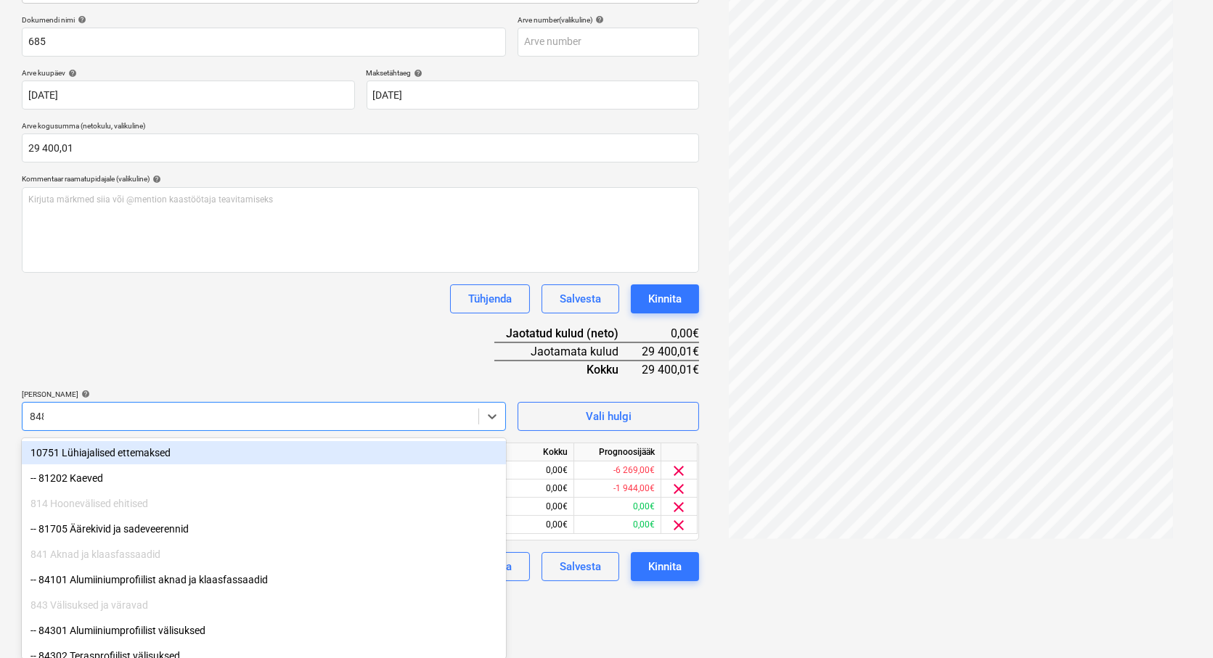
scroll to position [146, 0]
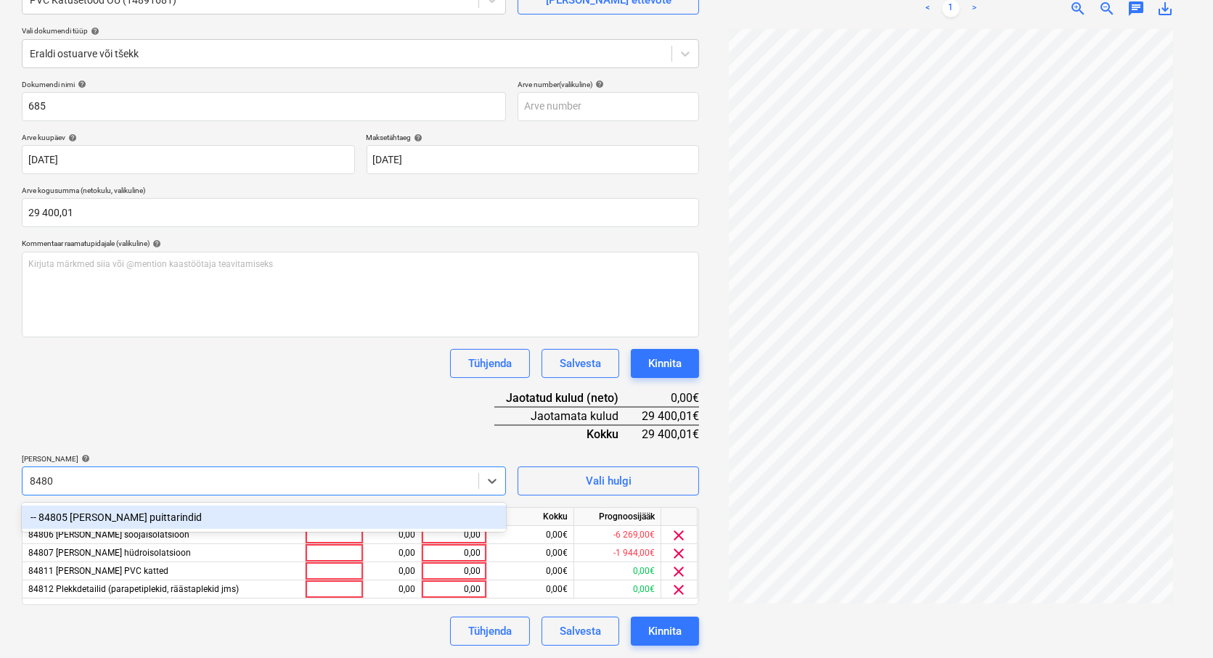
type input "84805"
click at [146, 521] on div "-- 84805 [PERSON_NAME] puittarindid" at bounding box center [264, 517] width 484 height 23
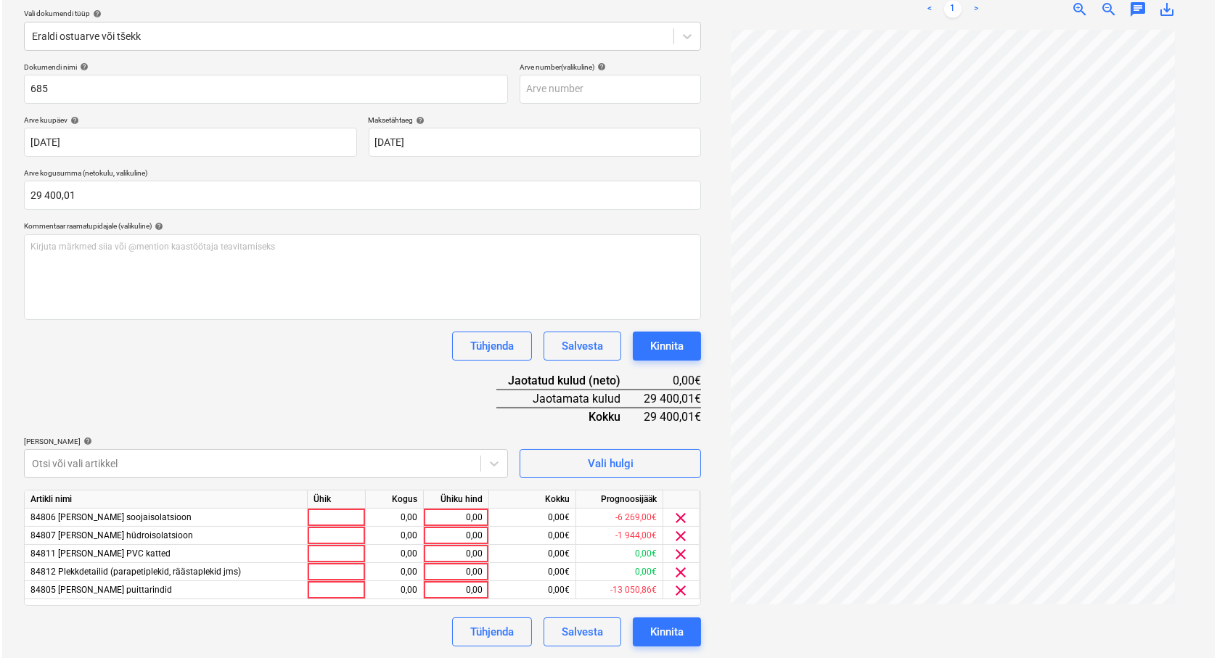
scroll to position [163, 0]
click at [351, 511] on div at bounding box center [335, 518] width 58 height 18
type input "tk"
click at [342, 536] on div at bounding box center [335, 536] width 58 height 18
type input "tk"
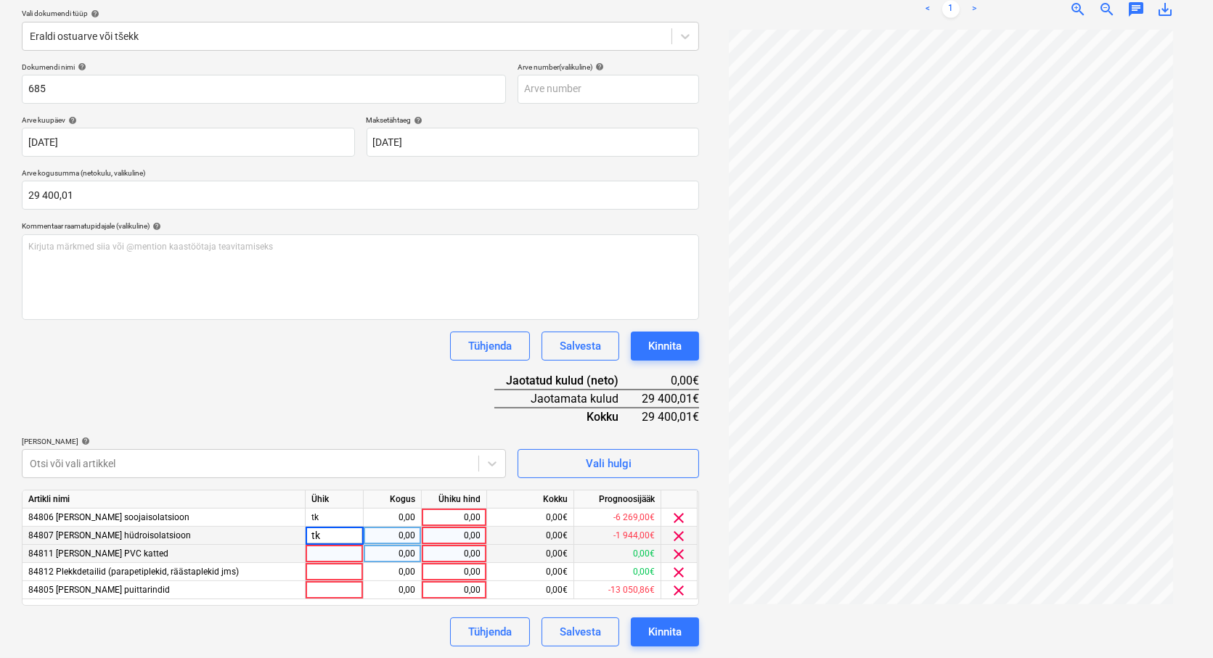
click at [342, 555] on div at bounding box center [335, 554] width 58 height 18
type input "tk"
click at [339, 570] on div at bounding box center [335, 572] width 58 height 18
type input "tk"
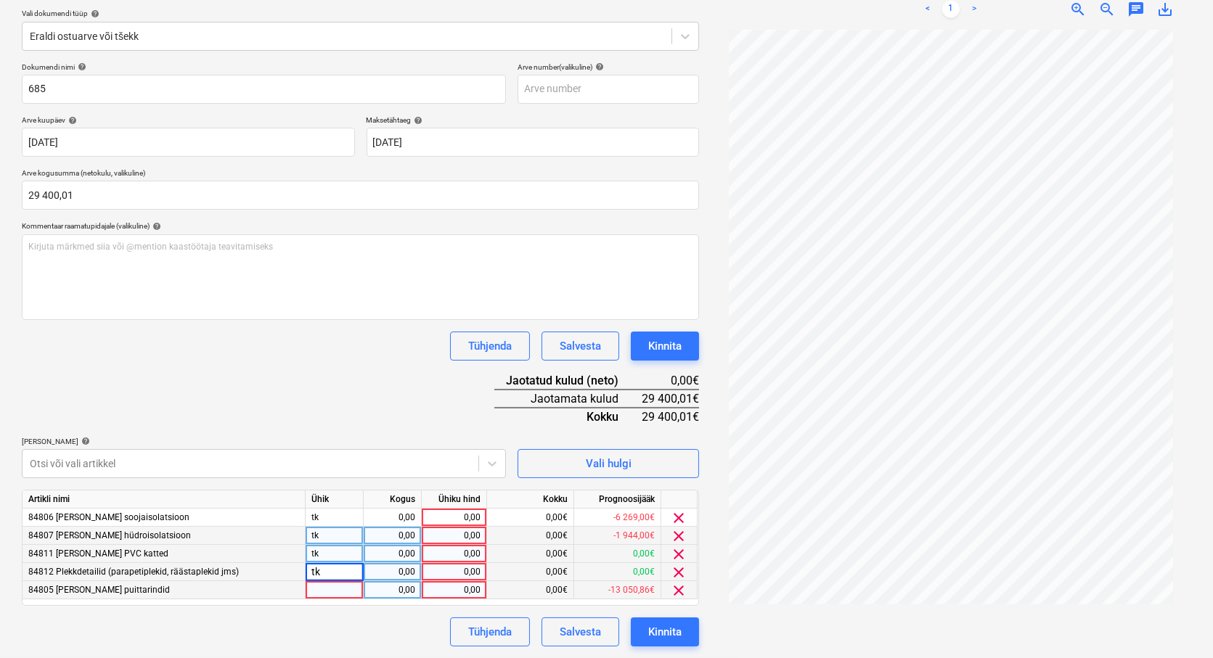
click at [316, 589] on div at bounding box center [335, 590] width 58 height 18
type input "tk"
click at [401, 517] on div "0,00" at bounding box center [392, 518] width 46 height 18
type input "1"
click at [397, 527] on div "0,00" at bounding box center [392, 536] width 46 height 18
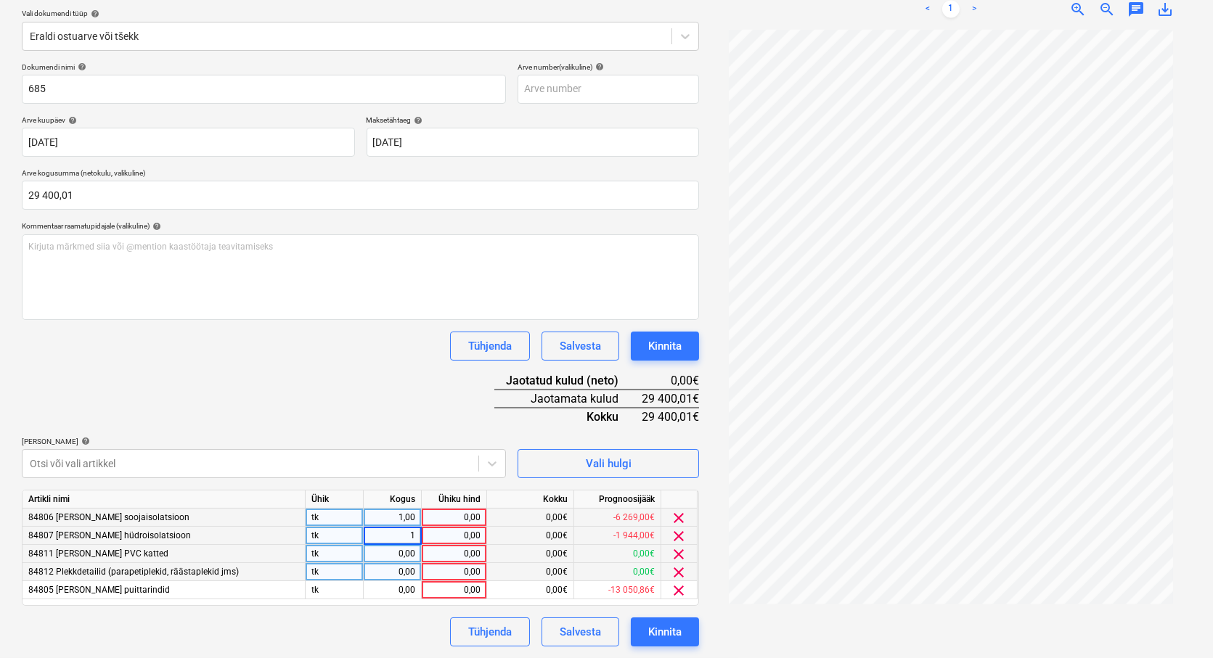
click at [393, 548] on div "0,00" at bounding box center [392, 554] width 46 height 18
type input "1"
click at [393, 563] on div "0,00" at bounding box center [392, 572] width 46 height 18
type input "1"
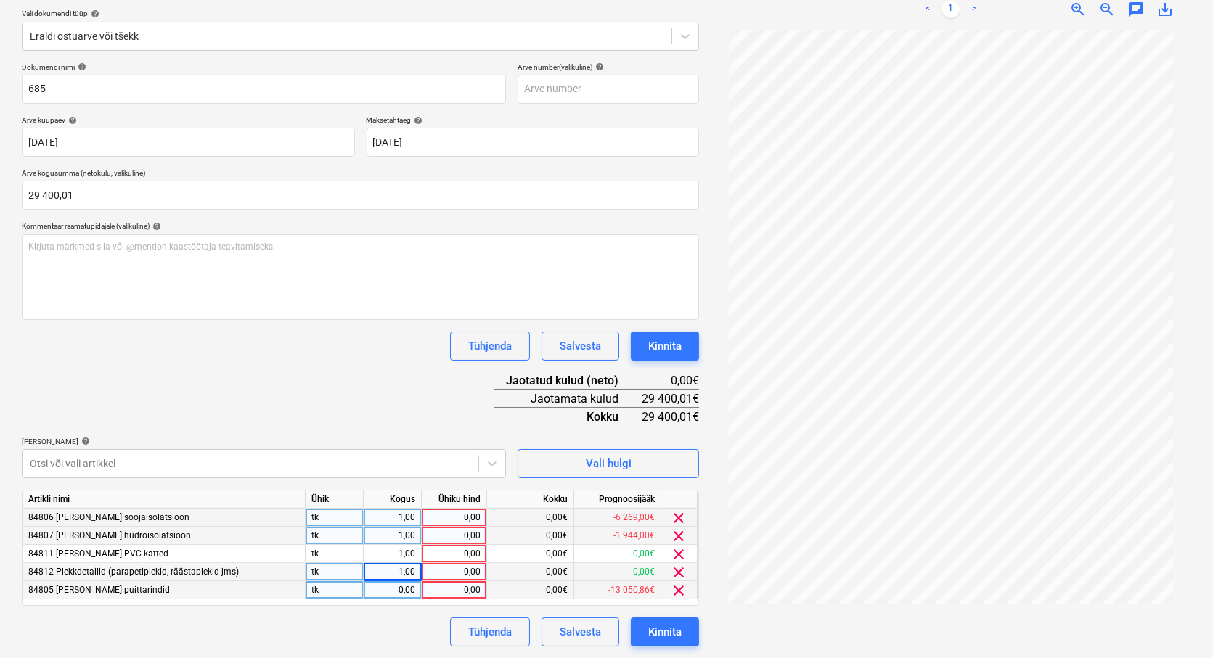
click at [393, 584] on div "0,00" at bounding box center [392, 590] width 46 height 18
type input "1"
click at [393, 613] on div "Dokumendi nimi help 685 Arve number (valikuline) help Arve kuupäev help [DATE] …" at bounding box center [360, 354] width 677 height 584
click at [441, 525] on div "0,00" at bounding box center [454, 518] width 53 height 18
type input "4041,2"
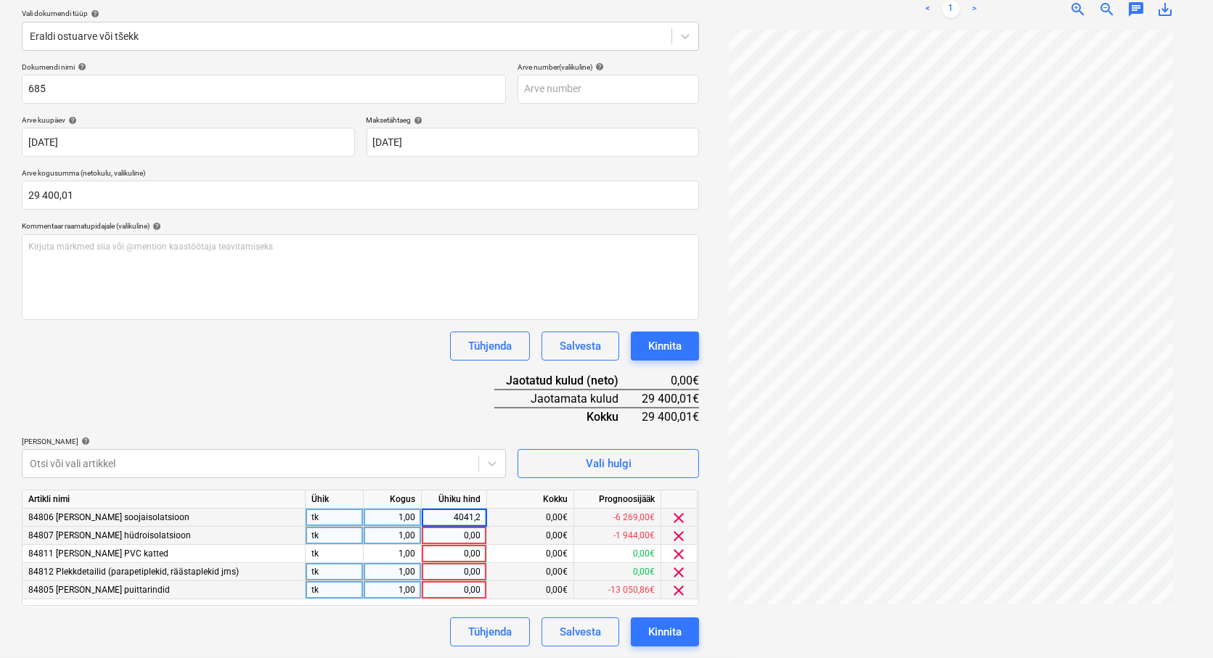
click at [461, 537] on div "0,00" at bounding box center [454, 536] width 53 height 18
type input "3209"
click at [458, 552] on div "0,00" at bounding box center [454, 554] width 53 height 18
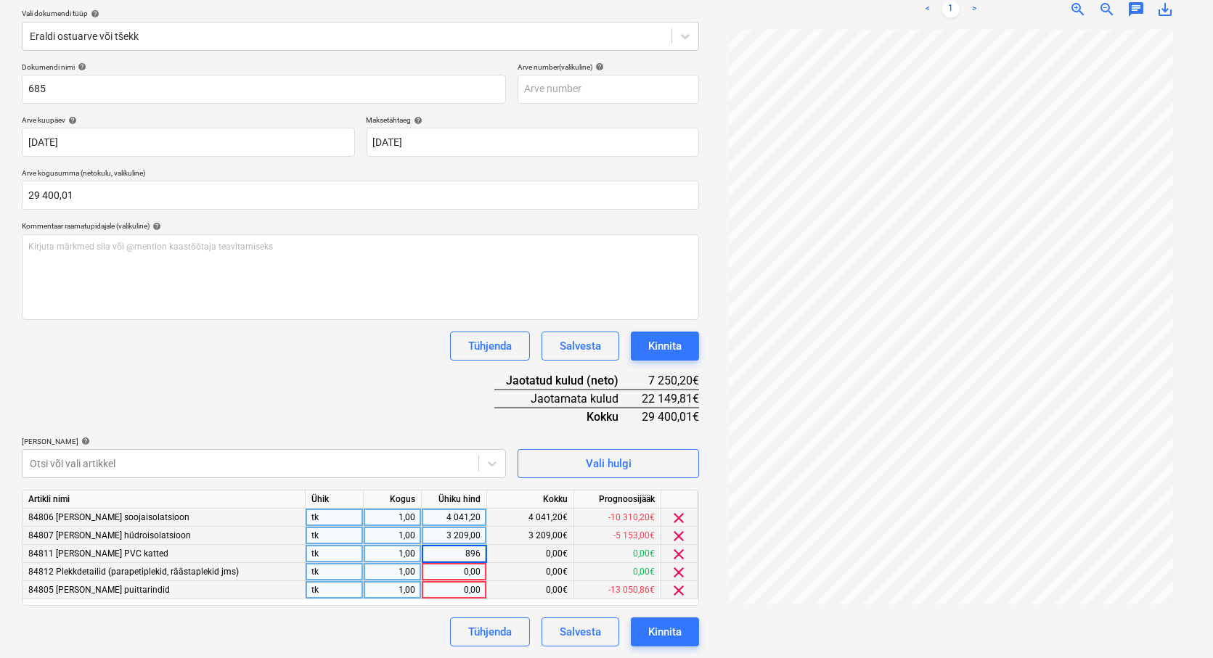
type input "8960"
click at [296, 404] on div "Dokumendi nimi help 685 Arve number (valikuline) help Arve kuupäev help [DATE] …" at bounding box center [360, 354] width 677 height 584
click at [456, 573] on div "0,00" at bounding box center [454, 572] width 53 height 18
type input "2800"
click at [349, 426] on div "Dokumendi nimi help 685 Arve number (valikuline) help Arve kuupäev help [DATE] …" at bounding box center [360, 354] width 677 height 584
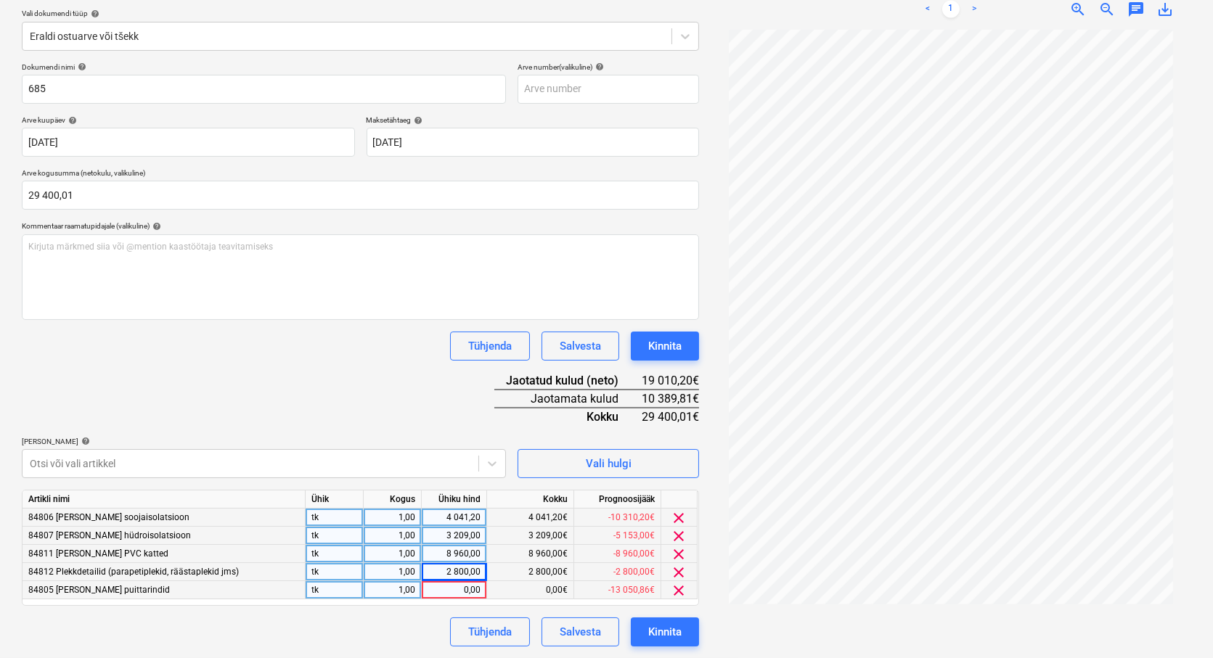
click at [452, 592] on div "0,00" at bounding box center [454, 590] width 53 height 18
type input "10389,81"
click at [271, 643] on div "Tühjenda Salvesta Kinnita" at bounding box center [360, 632] width 677 height 29
click at [663, 630] on div "Kinnita" at bounding box center [664, 632] width 33 height 19
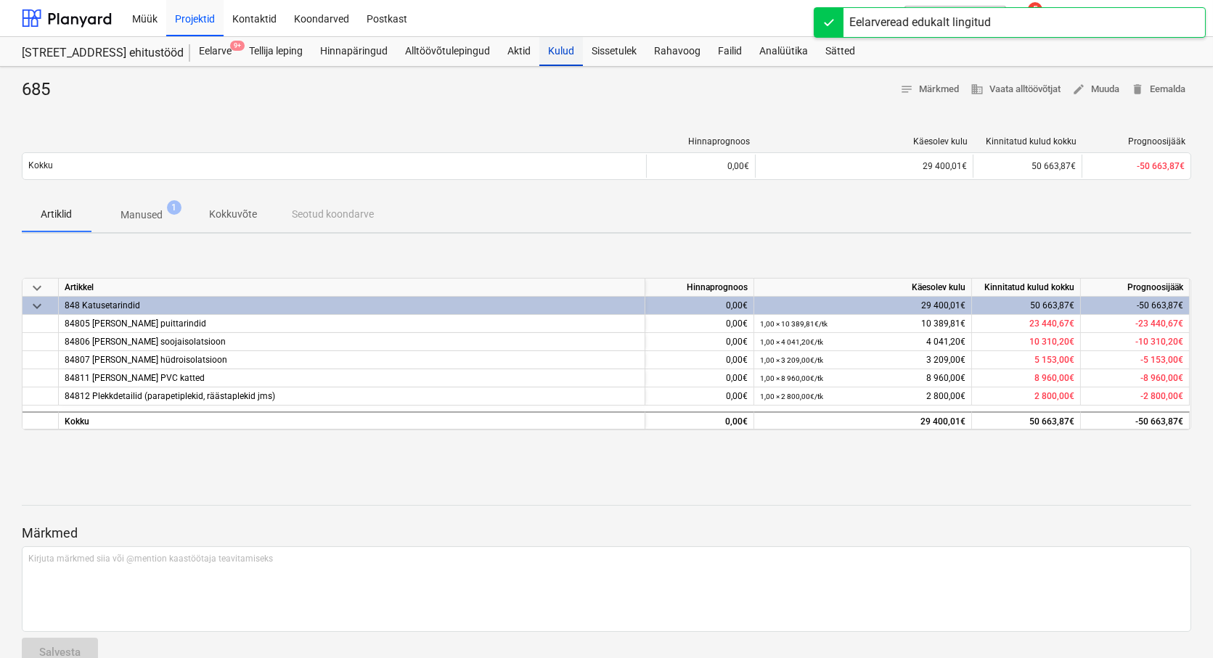
click at [554, 49] on div "Kulud" at bounding box center [561, 51] width 44 height 29
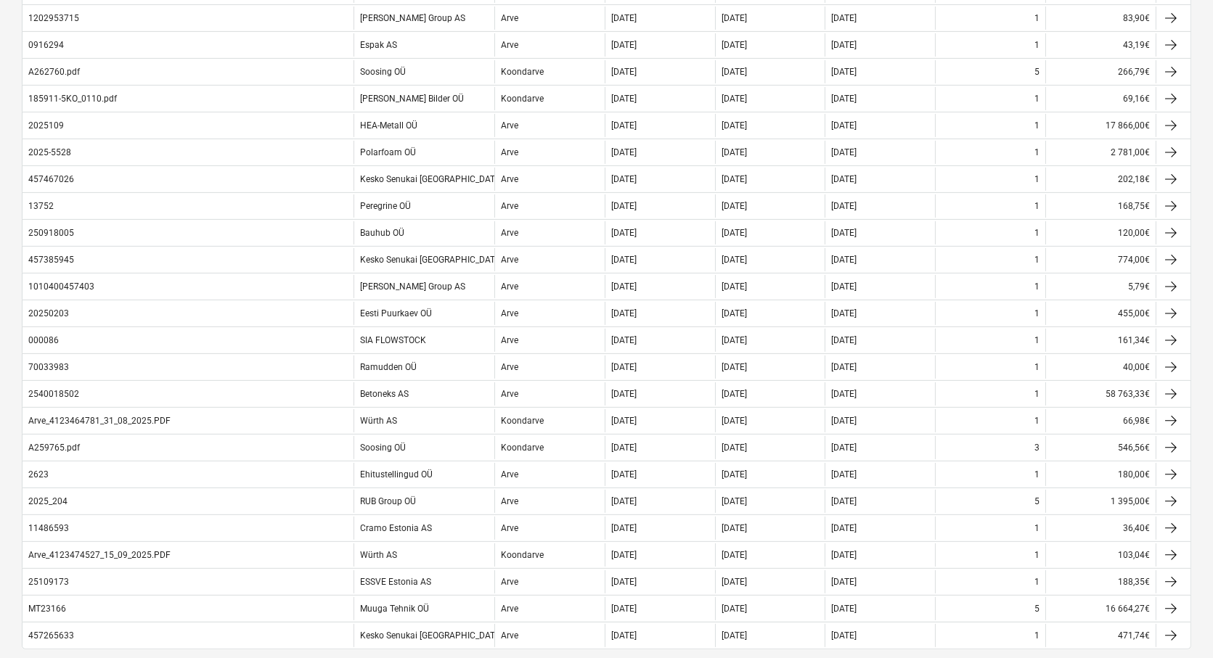
scroll to position [1043, 0]
